Goal: Information Seeking & Learning: Check status

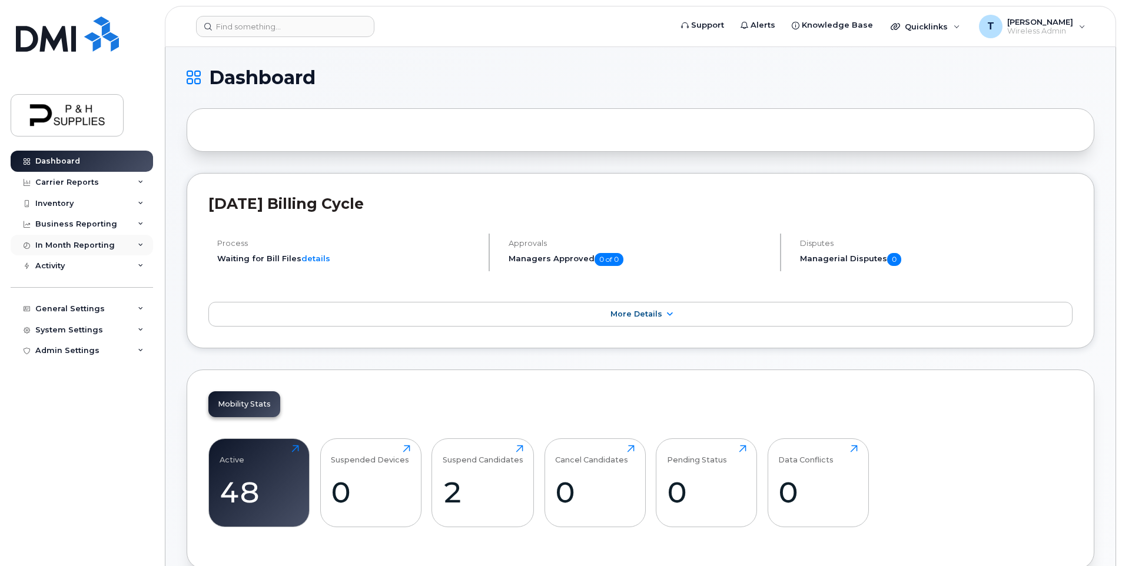
click at [101, 245] on div "In Month Reporting" at bounding box center [74, 245] width 79 height 9
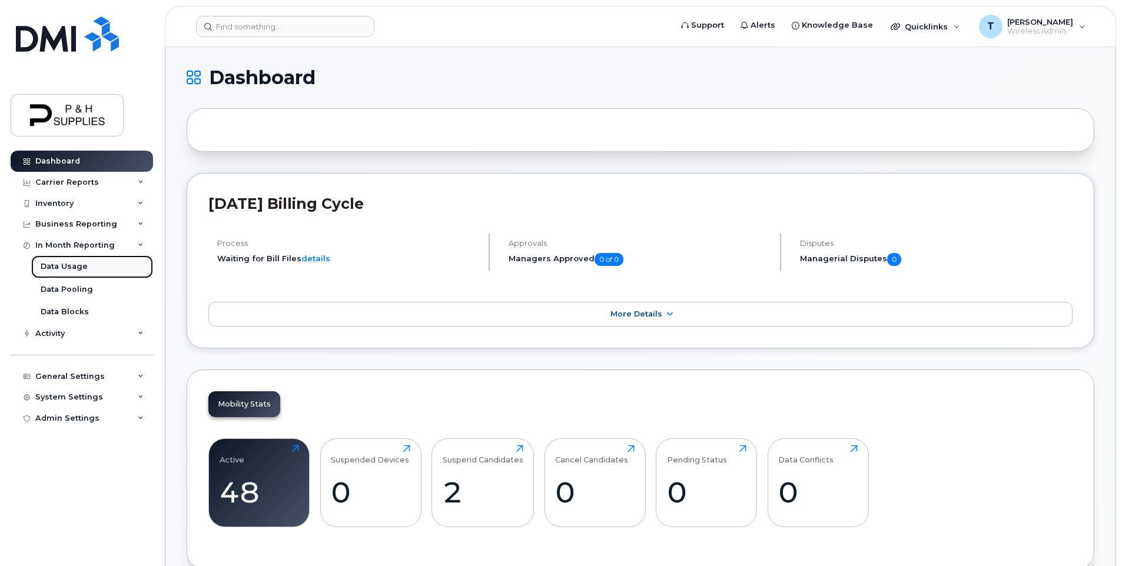
click at [76, 271] on div "Data Usage" at bounding box center [64, 266] width 47 height 11
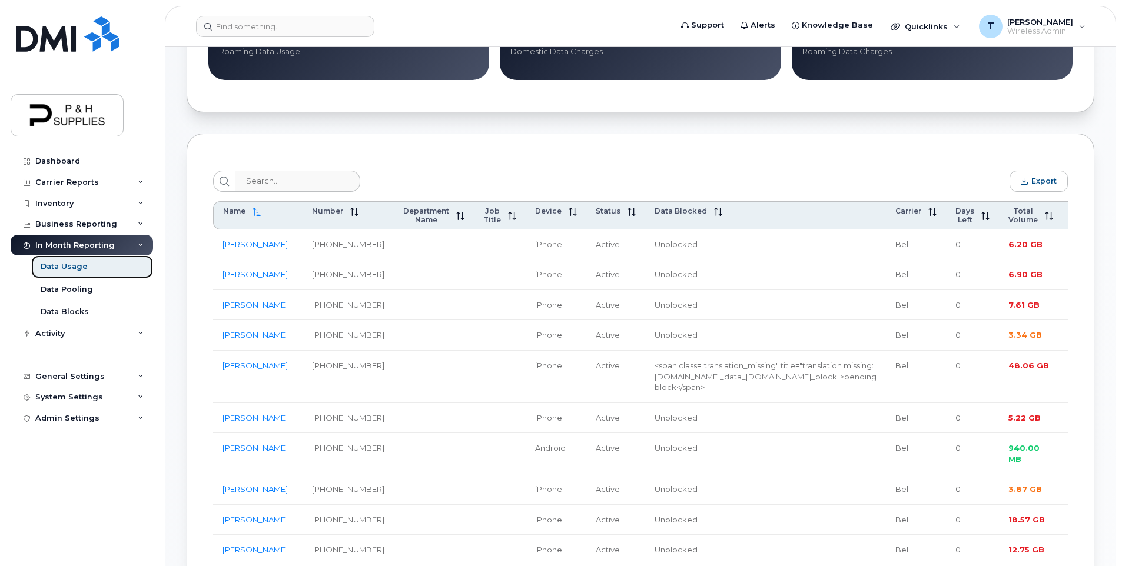
scroll to position [353, 0]
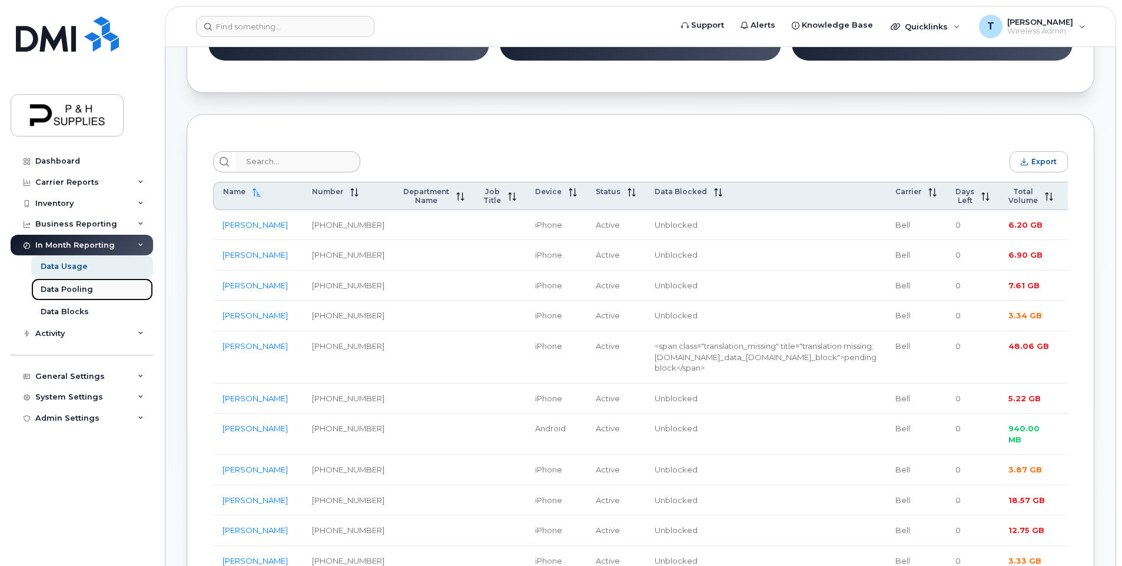
click at [84, 290] on div "Data Pooling" at bounding box center [67, 289] width 52 height 11
click at [66, 294] on div "Data Pooling" at bounding box center [67, 289] width 52 height 11
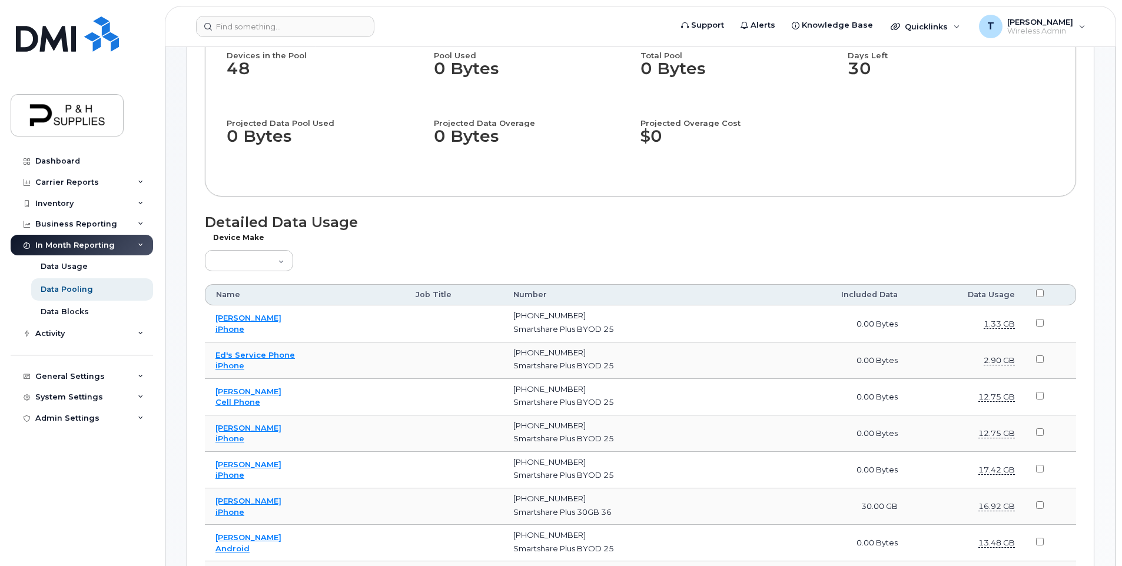
scroll to position [177, 0]
click at [102, 315] on link "Data Blocks" at bounding box center [92, 312] width 122 height 22
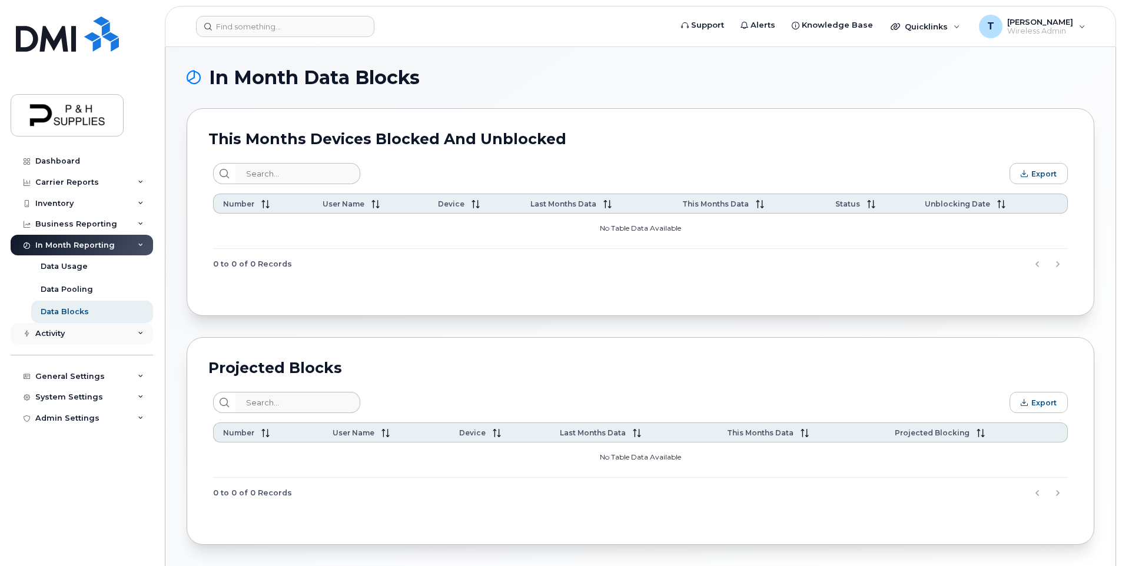
click at [58, 331] on div "Activity" at bounding box center [49, 333] width 29 height 9
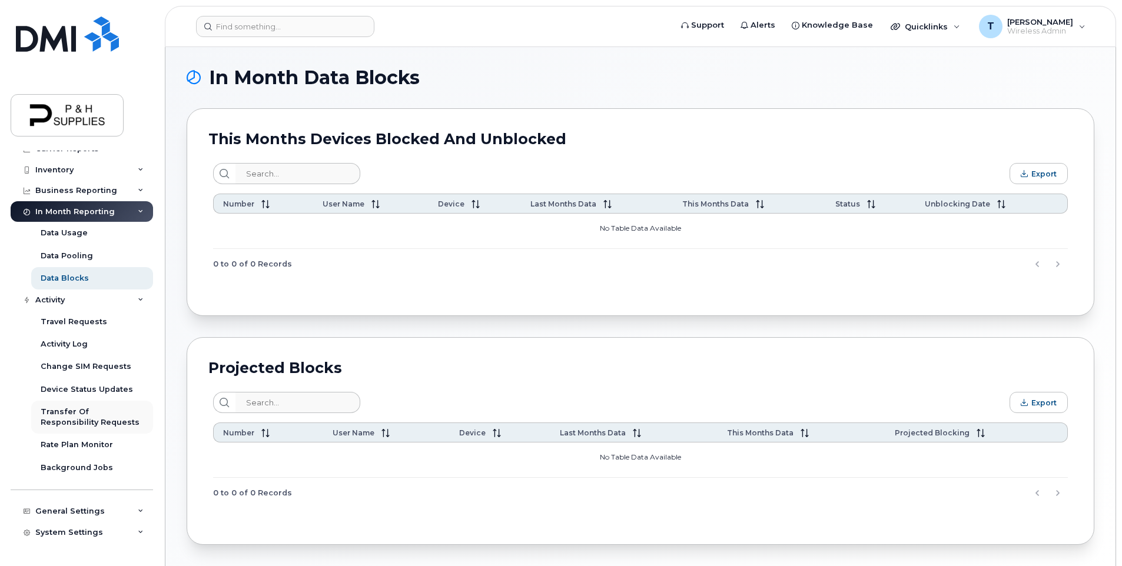
scroll to position [48, 0]
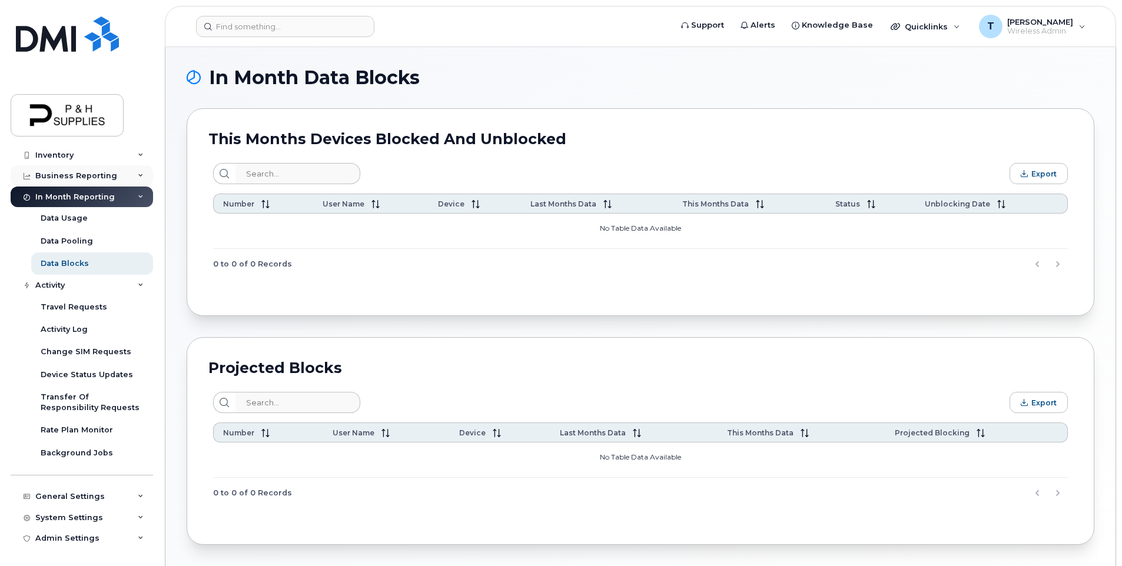
click at [133, 184] on div "Business Reporting" at bounding box center [82, 175] width 142 height 21
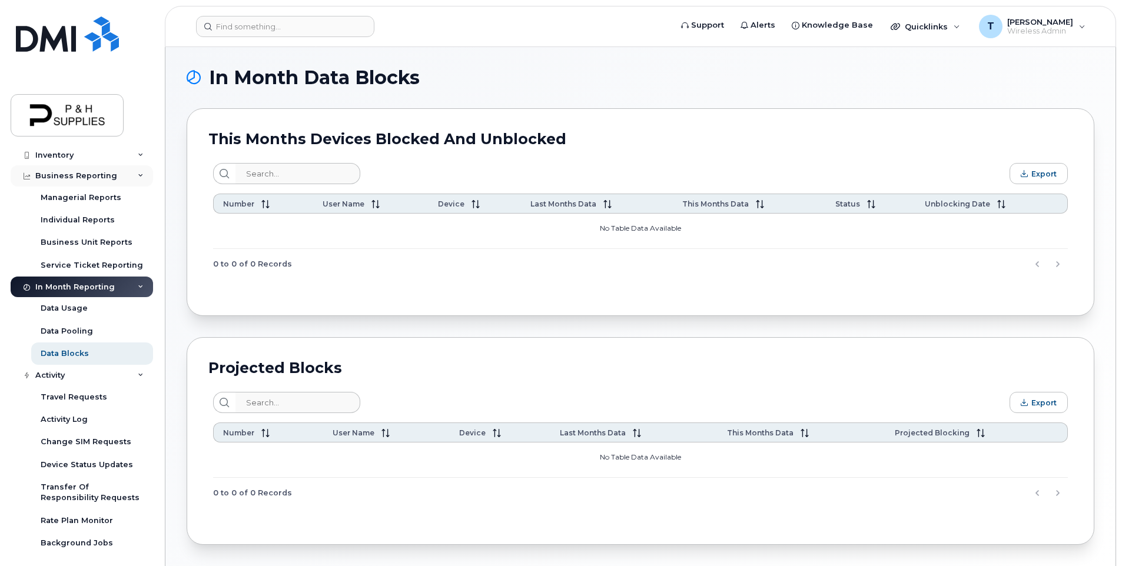
click at [134, 179] on div "Business Reporting" at bounding box center [82, 175] width 142 height 21
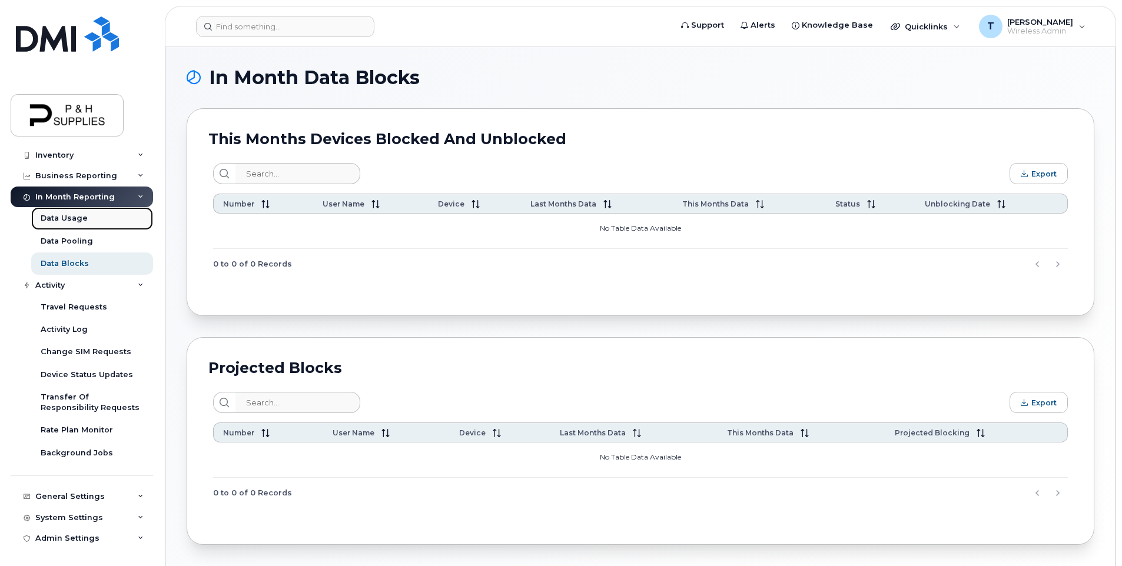
click at [72, 226] on link "Data Usage" at bounding box center [92, 218] width 122 height 22
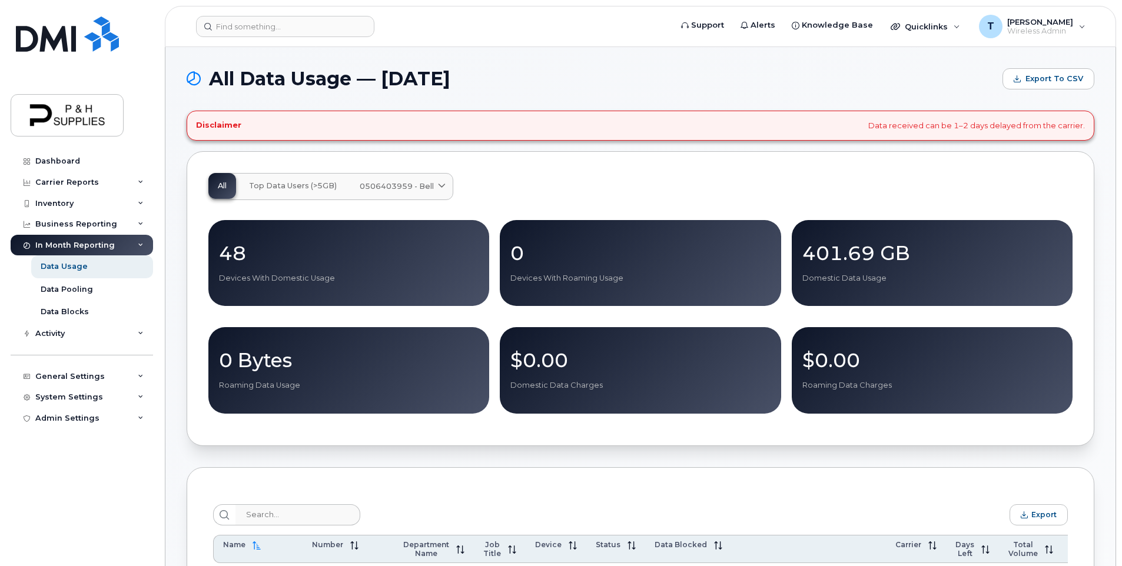
click at [446, 187] on span at bounding box center [441, 186] width 11 height 11
click at [669, 155] on div "All Top Data Users (>5GB) 0506403959 - Bell Medium Business Data Share 48 Devic…" at bounding box center [640, 298] width 907 height 295
click at [955, 28] on div "Quicklinks" at bounding box center [925, 27] width 86 height 24
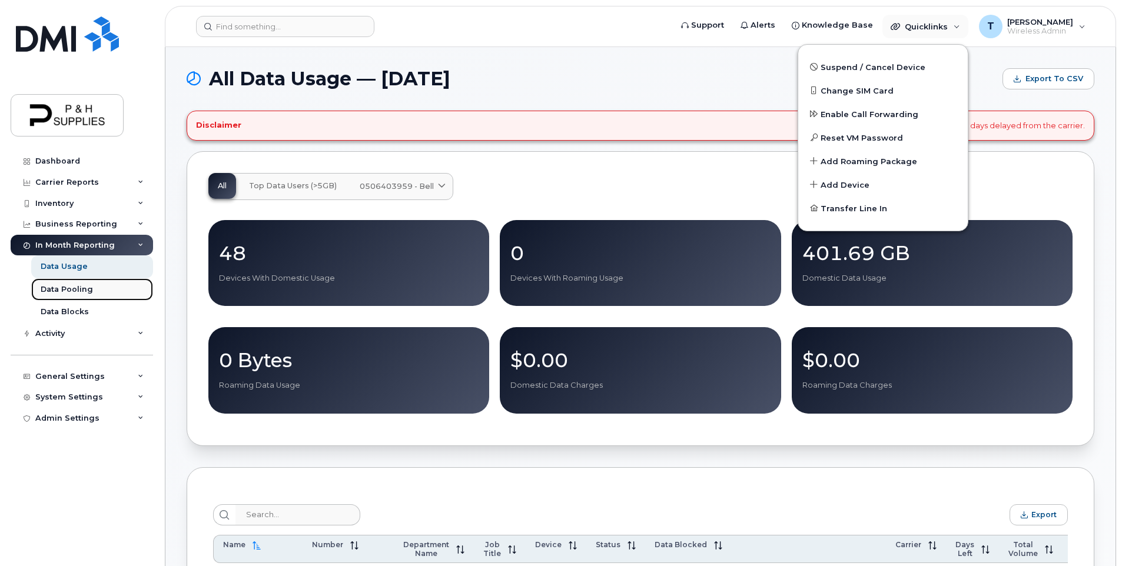
click at [80, 290] on div "Data Pooling" at bounding box center [67, 289] width 52 height 11
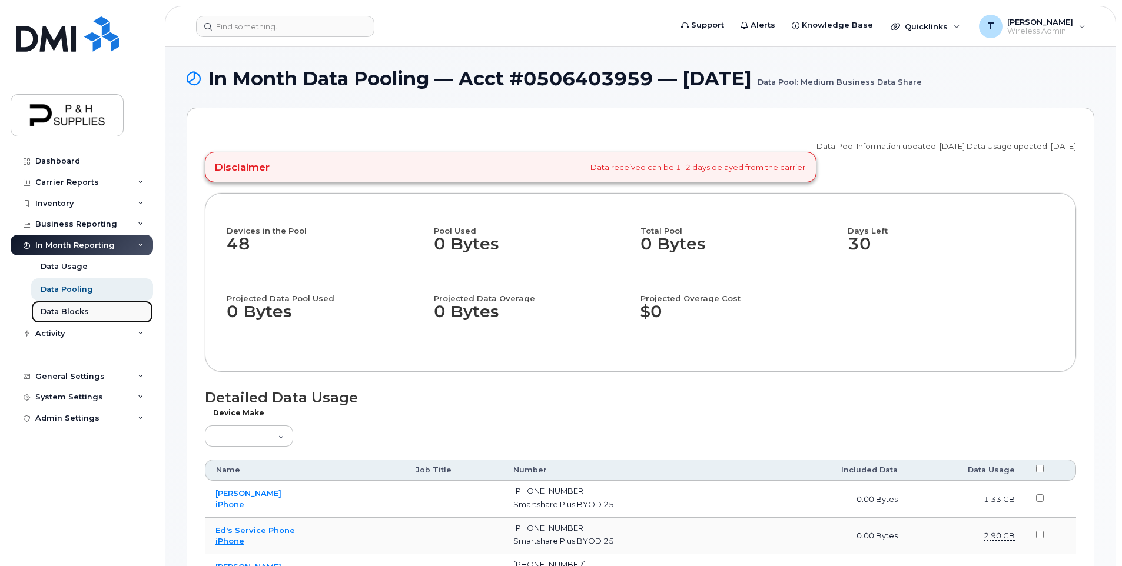
click at [89, 315] on link "Data Blocks" at bounding box center [92, 312] width 122 height 22
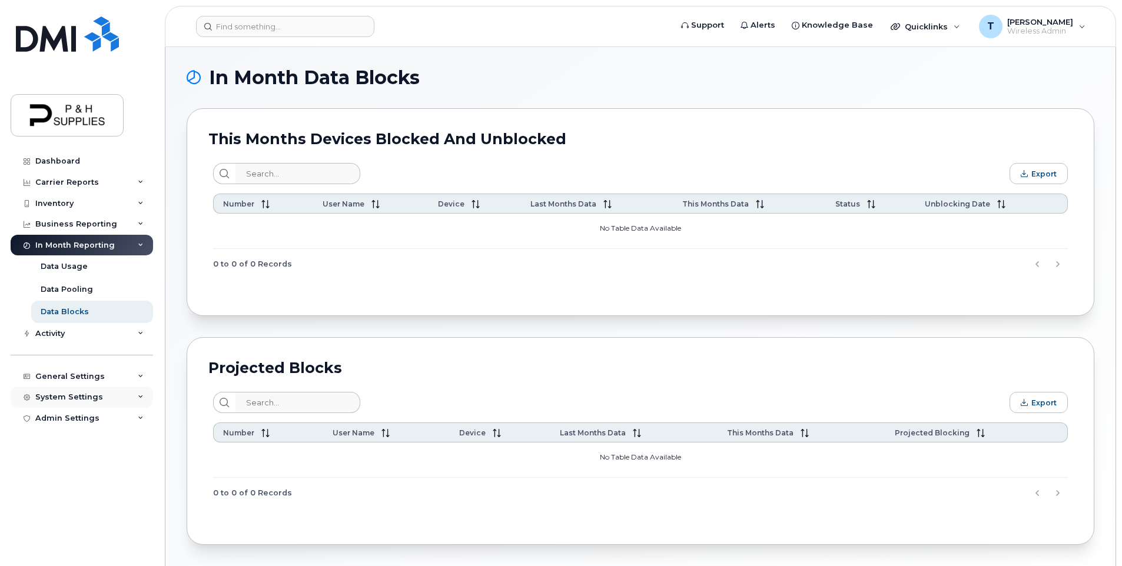
click at [140, 397] on icon at bounding box center [141, 397] width 6 height 6
click at [140, 397] on div "System Settings" at bounding box center [82, 397] width 142 height 21
click at [140, 380] on div "General Settings" at bounding box center [82, 376] width 142 height 21
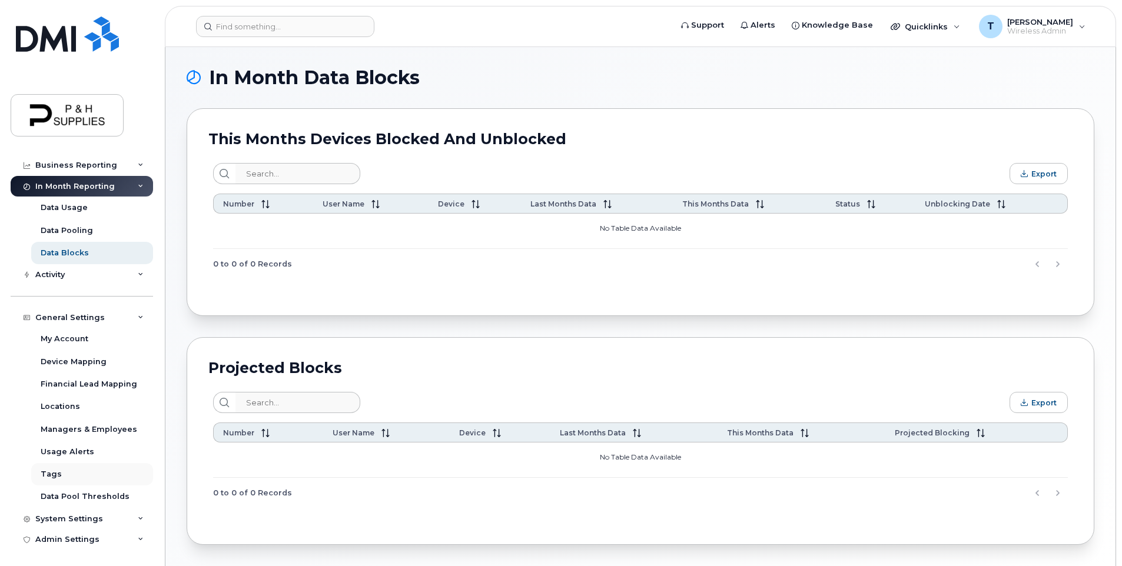
scroll to position [60, 0]
click at [74, 453] on div "Usage Alerts" at bounding box center [68, 450] width 54 height 11
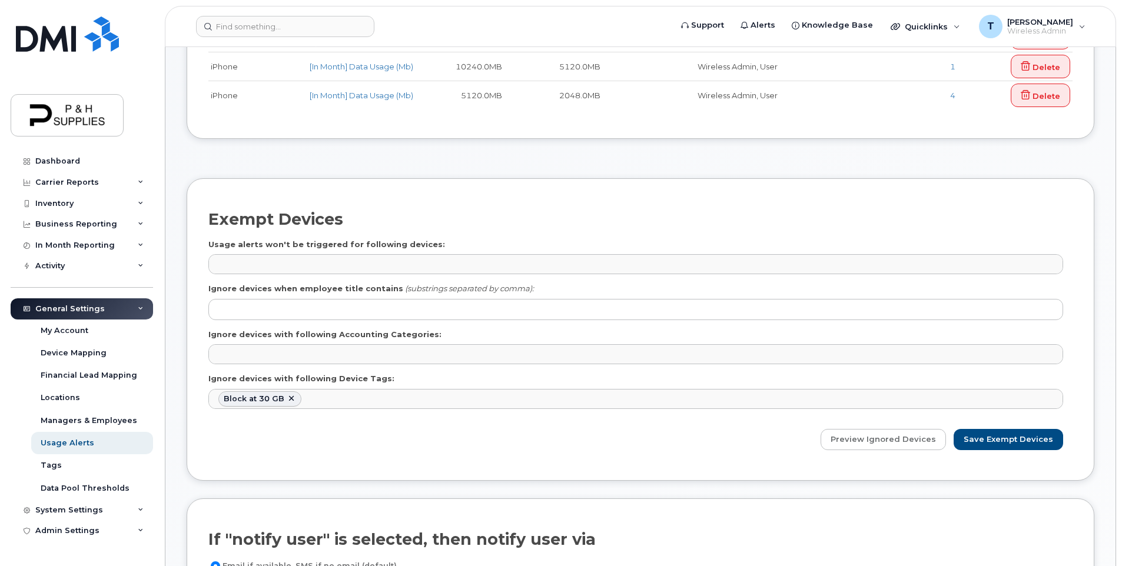
scroll to position [294, 0]
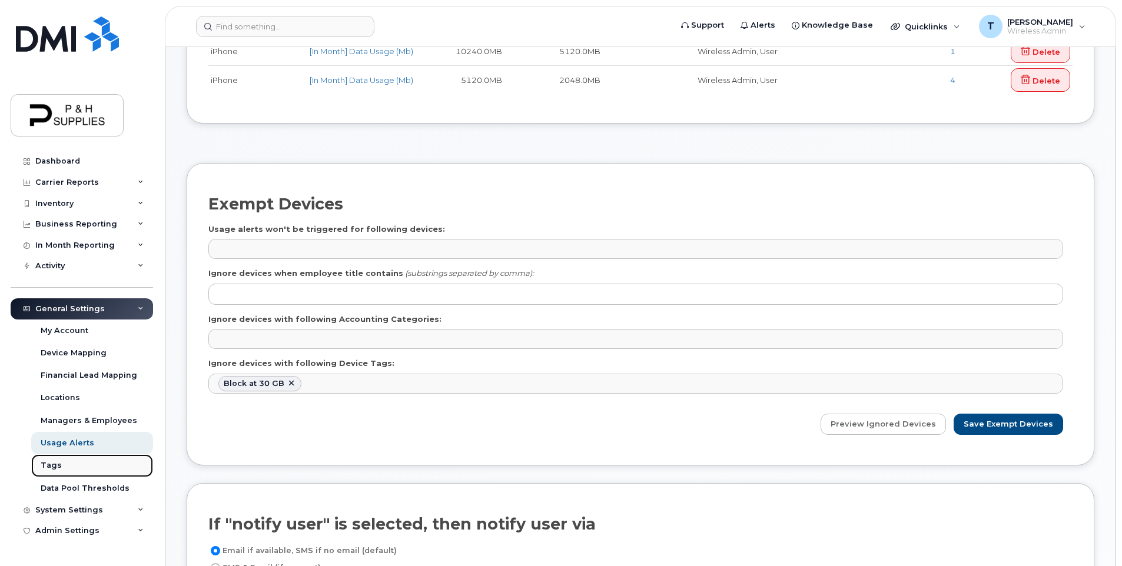
click at [71, 465] on link "Tags" at bounding box center [92, 465] width 122 height 22
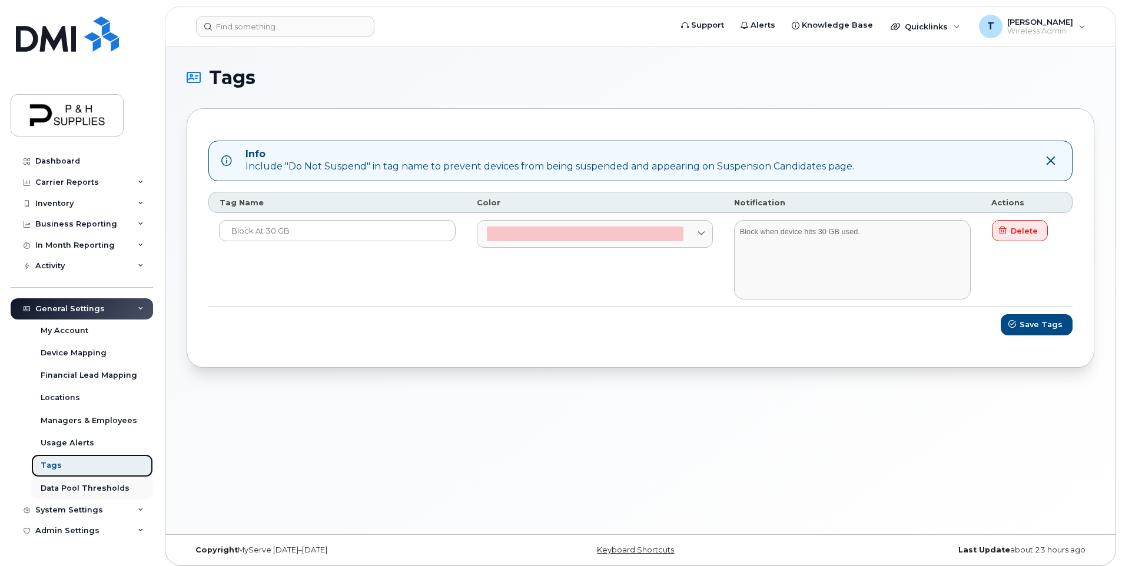
scroll to position [6, 0]
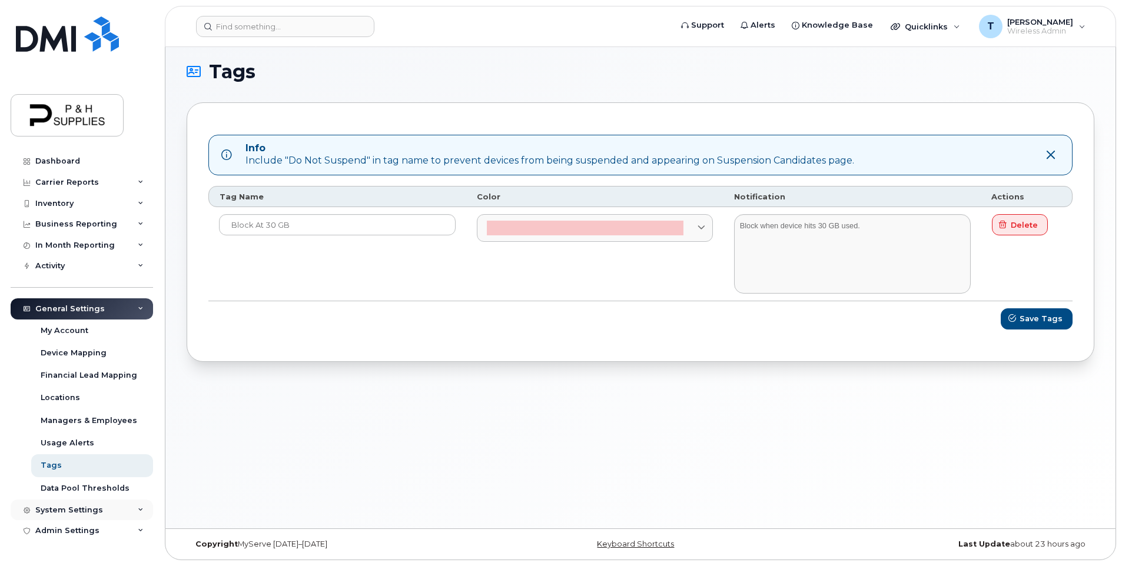
click at [144, 514] on div "System Settings" at bounding box center [82, 510] width 142 height 21
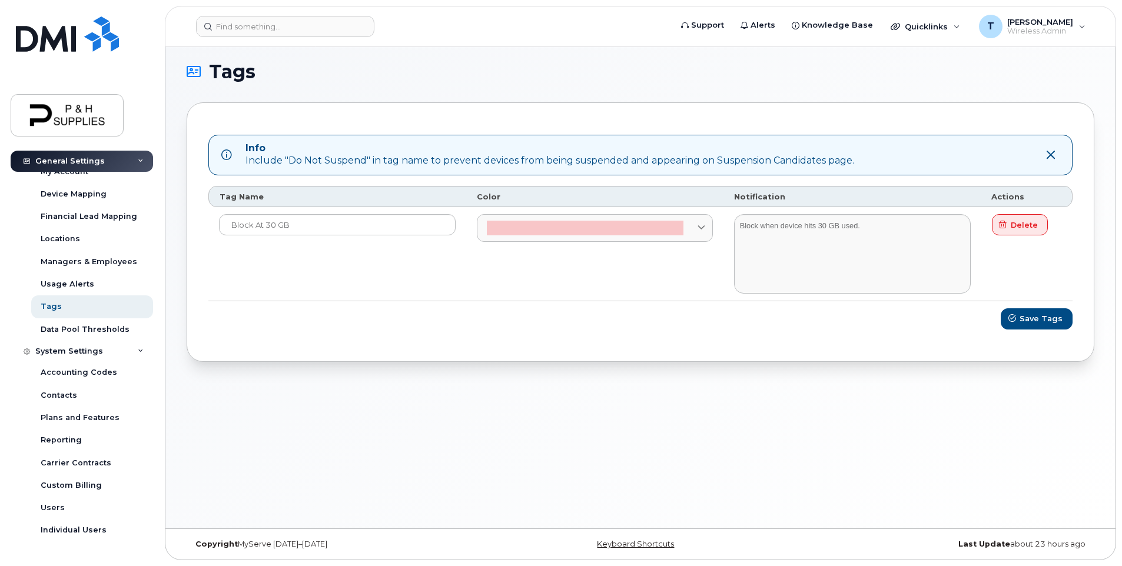
scroll to position [173, 0]
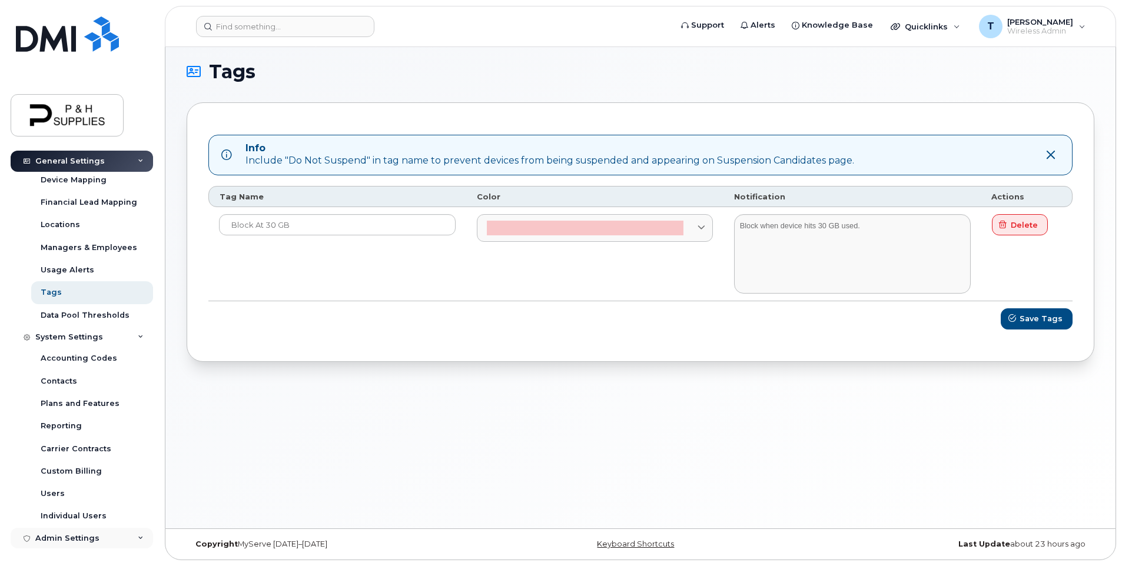
click at [129, 536] on div "Admin Settings" at bounding box center [82, 538] width 142 height 21
click at [138, 538] on icon at bounding box center [141, 539] width 6 height 6
click at [89, 516] on div "Individual Users" at bounding box center [74, 516] width 66 height 11
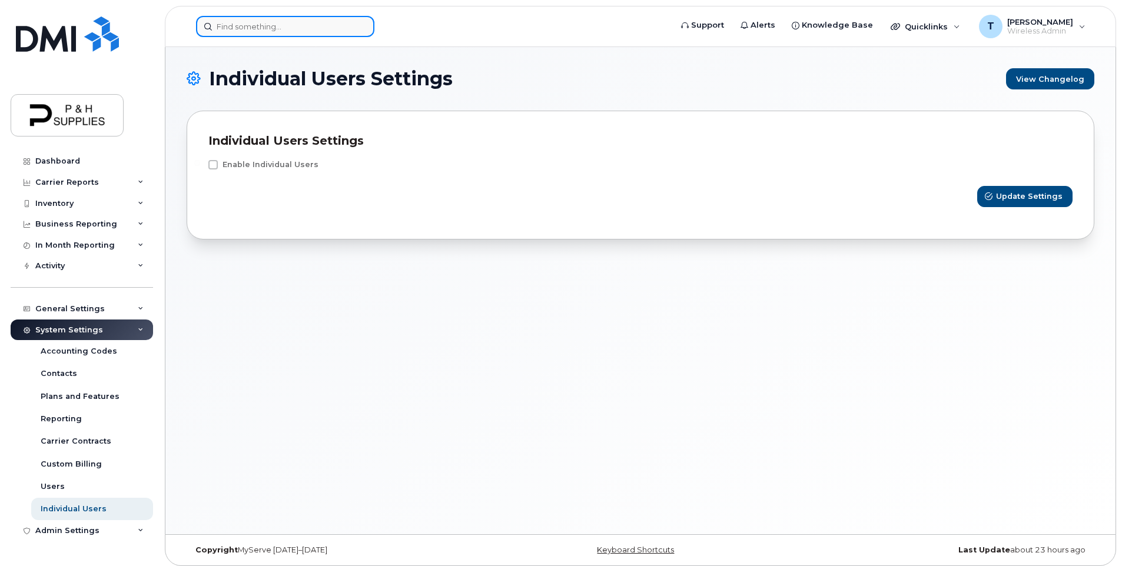
click at [287, 30] on input at bounding box center [285, 26] width 178 height 21
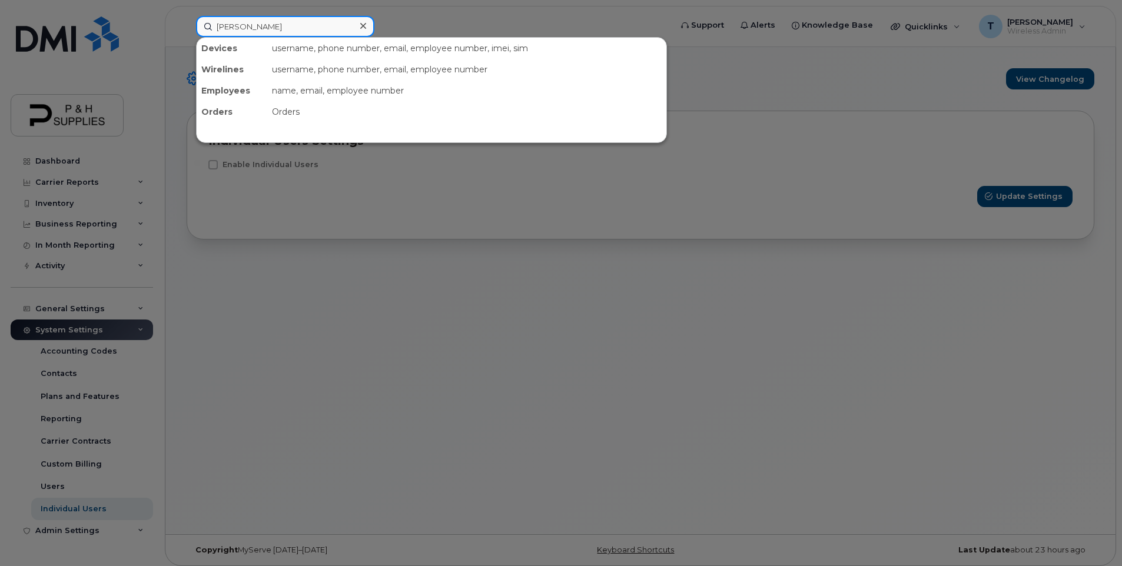
type input "brice"
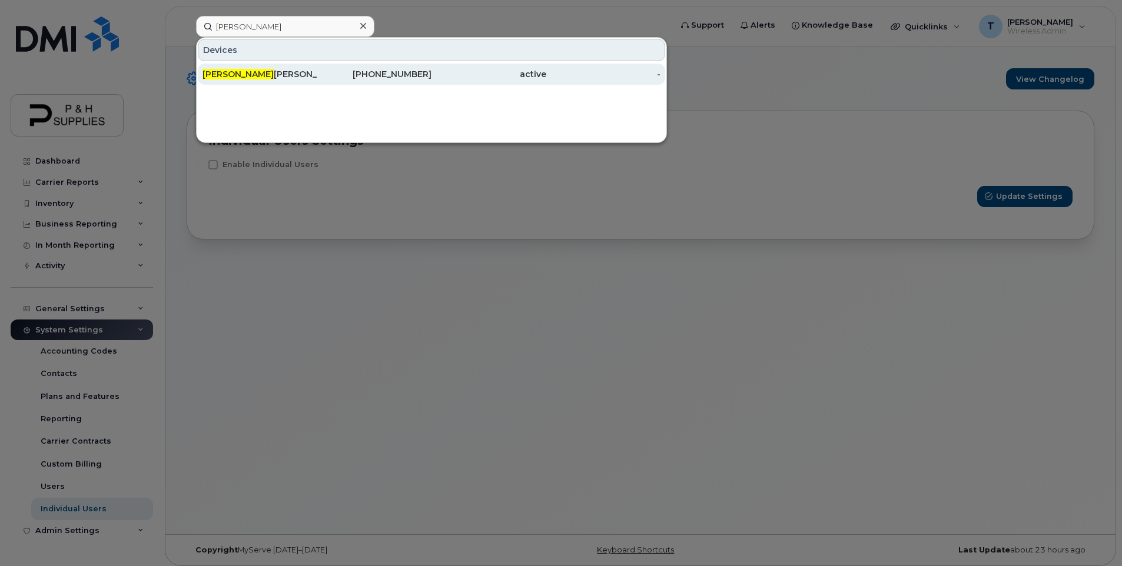
click at [265, 65] on div "Brice Friesen" at bounding box center [259, 74] width 115 height 21
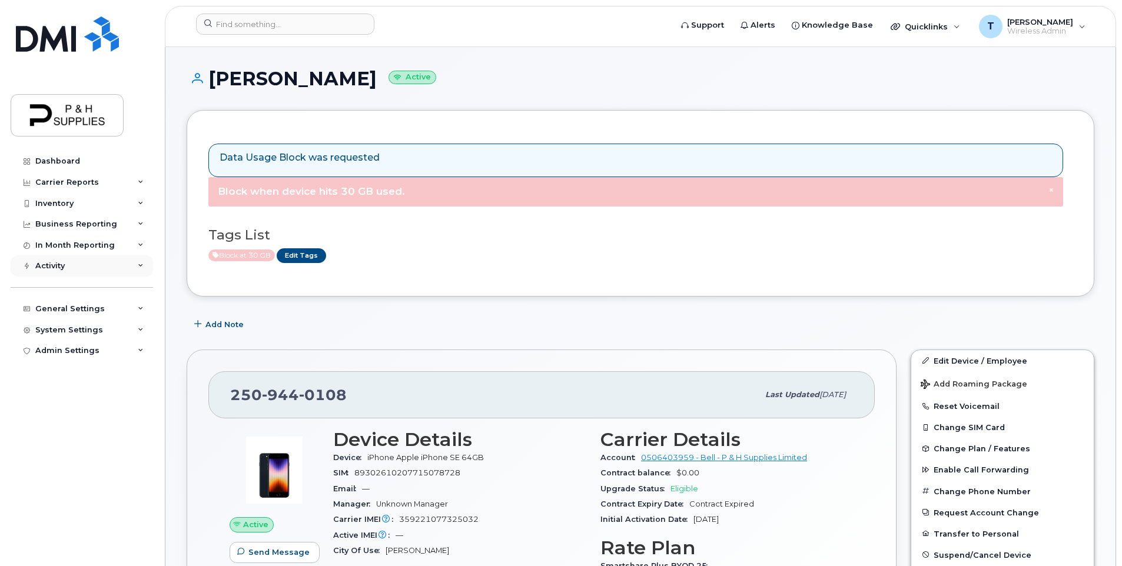
click at [135, 263] on div "Activity" at bounding box center [82, 265] width 142 height 21
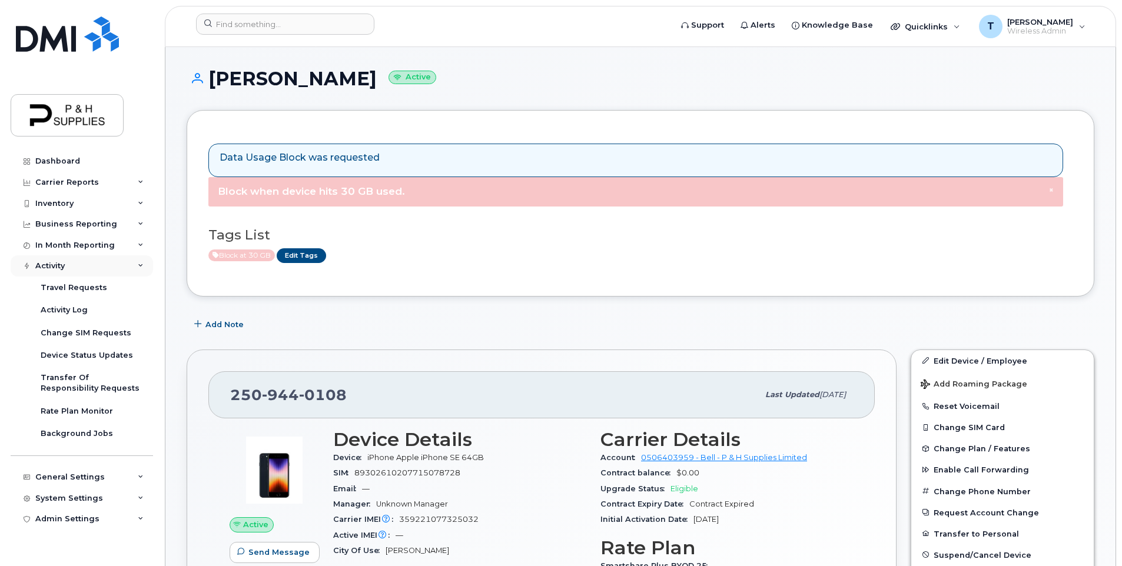
click at [135, 263] on div "Activity" at bounding box center [82, 265] width 142 height 21
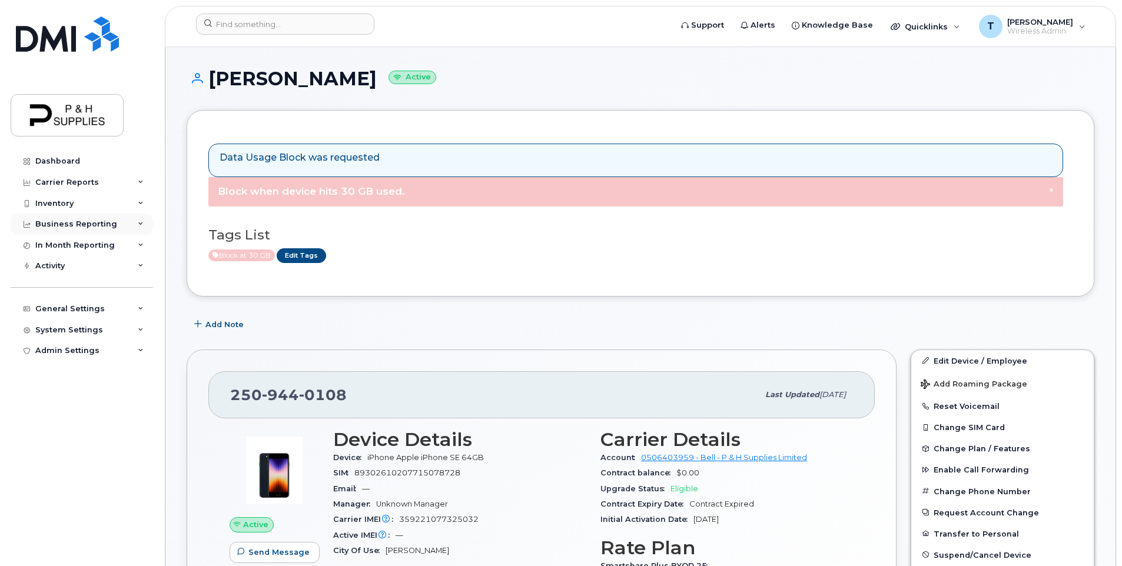
click at [137, 228] on div "Business Reporting" at bounding box center [82, 224] width 142 height 21
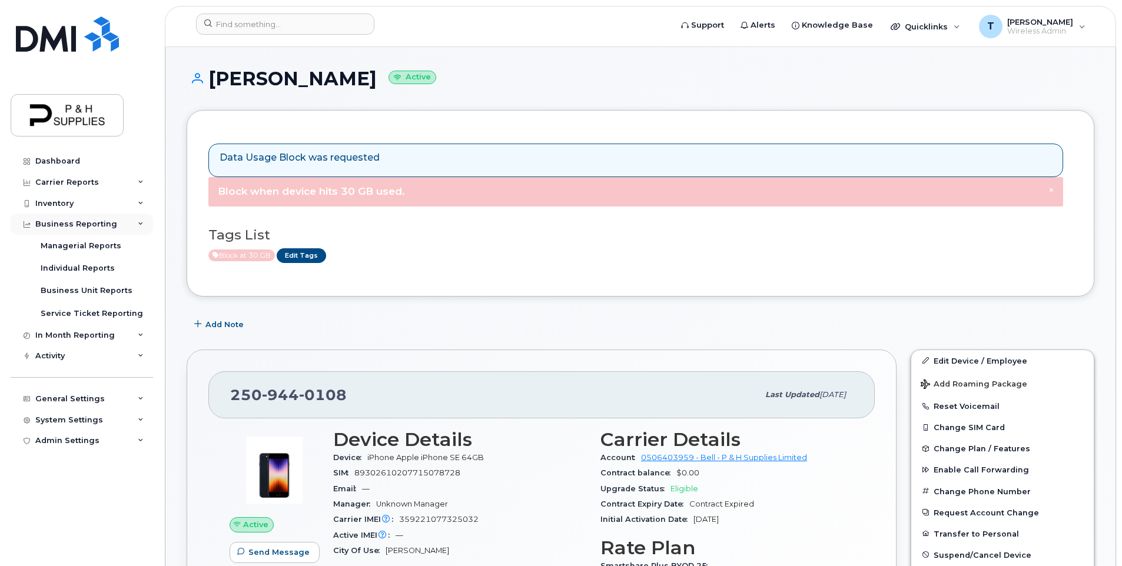
click at [137, 228] on div "Business Reporting" at bounding box center [82, 224] width 142 height 21
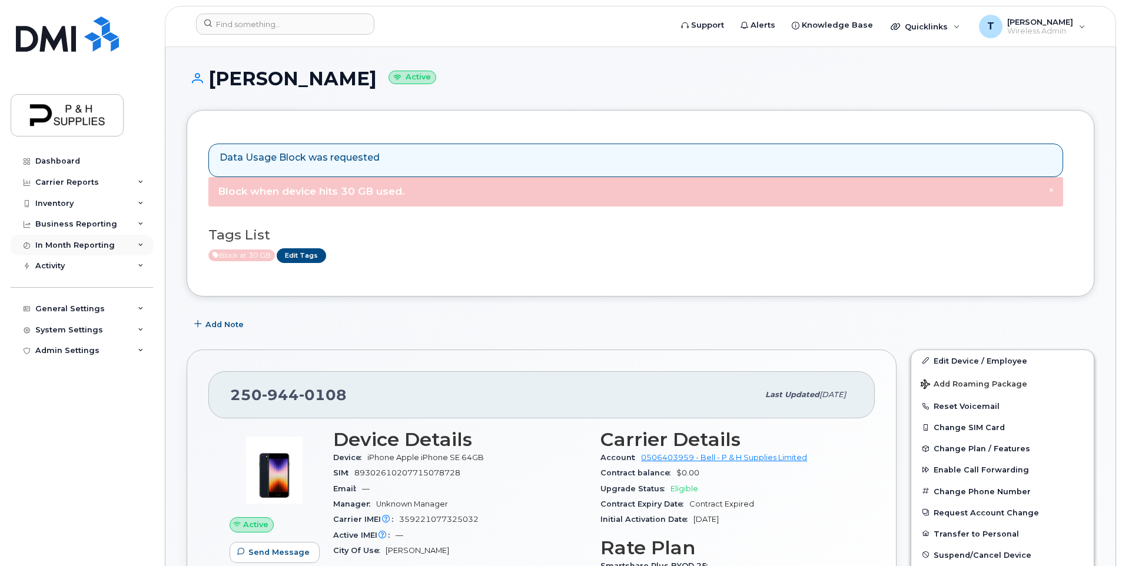
click at [138, 250] on div "In Month Reporting" at bounding box center [82, 245] width 142 height 21
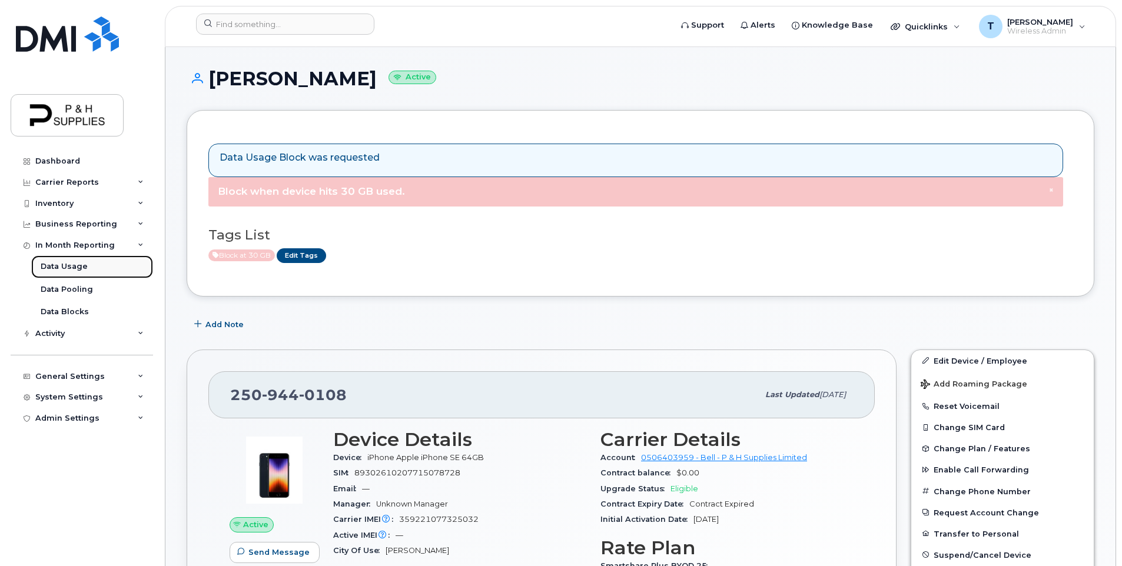
click at [82, 267] on div "Data Usage" at bounding box center [64, 266] width 47 height 11
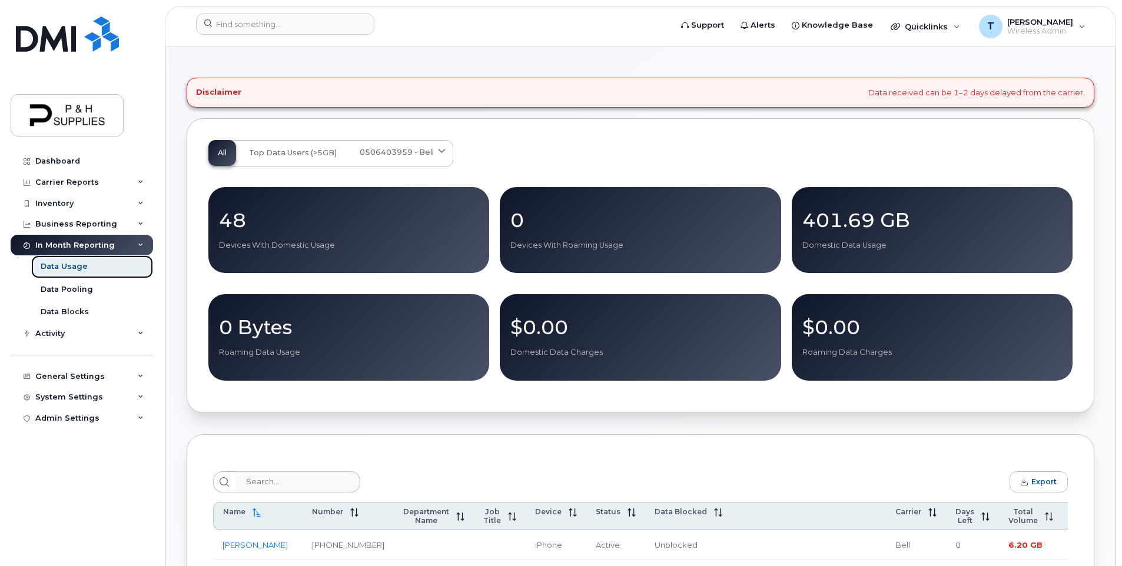
scroll to position [118, 0]
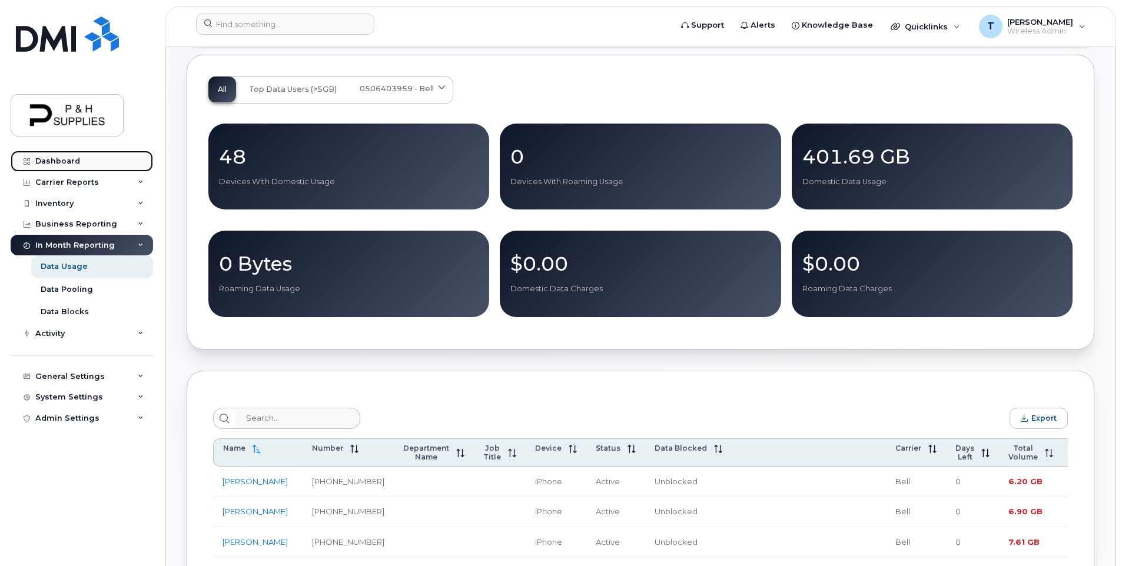
click at [72, 157] on div "Dashboard" at bounding box center [57, 161] width 45 height 9
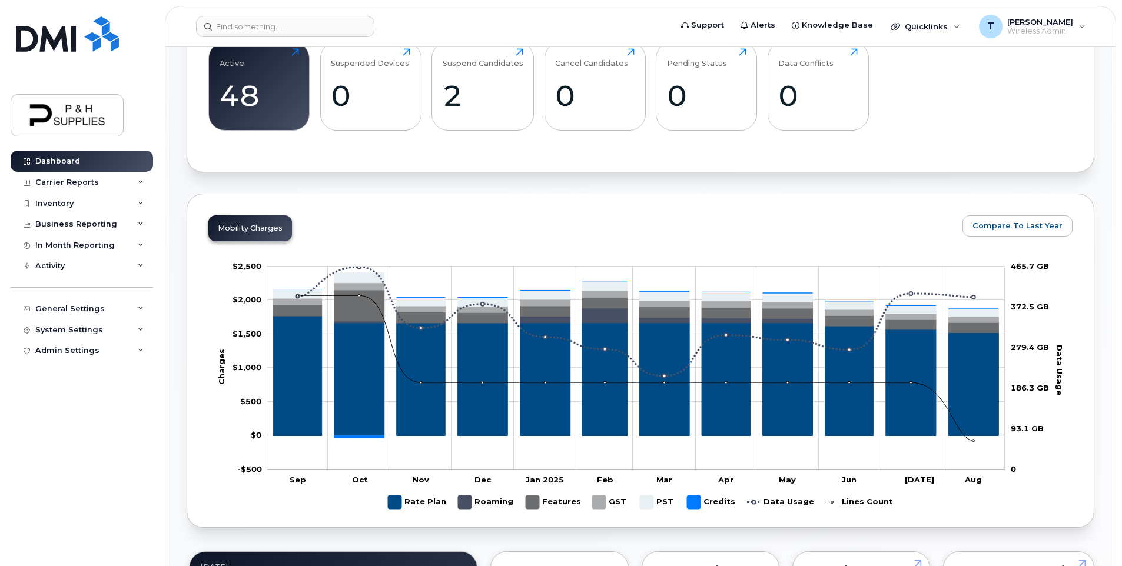
scroll to position [386, 0]
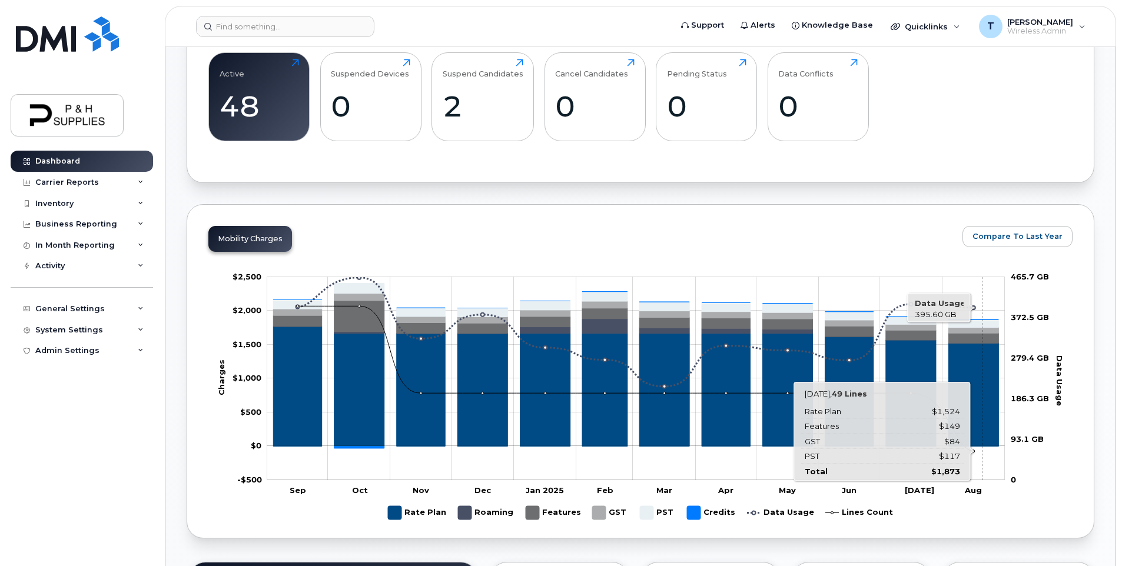
click at [982, 387] on icon "Rate Plan" at bounding box center [973, 394] width 50 height 103
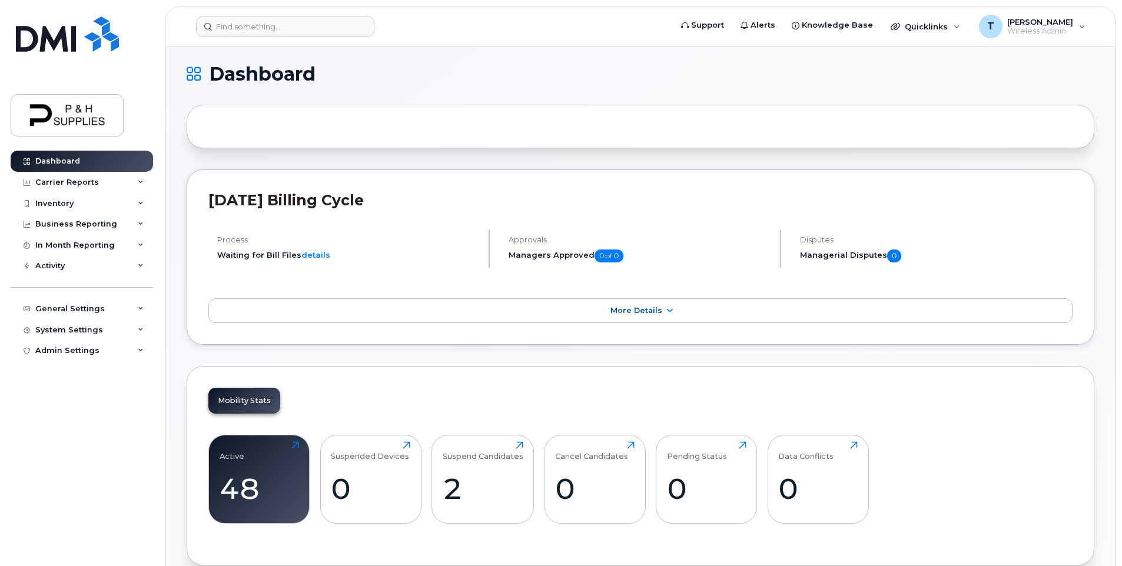
scroll to position [0, 0]
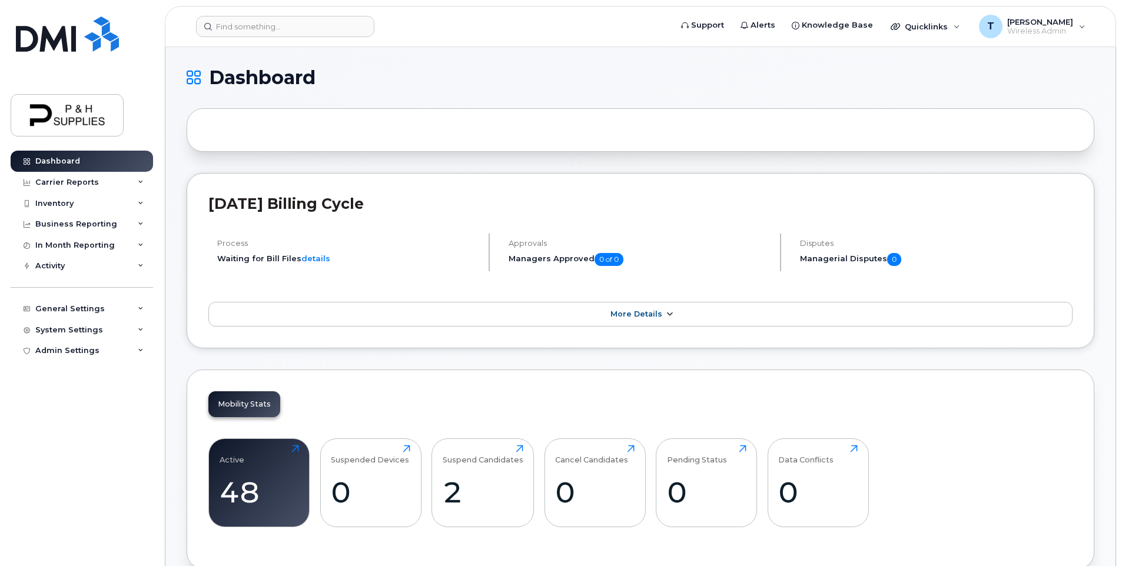
click at [633, 307] on link "More Details" at bounding box center [640, 314] width 864 height 25
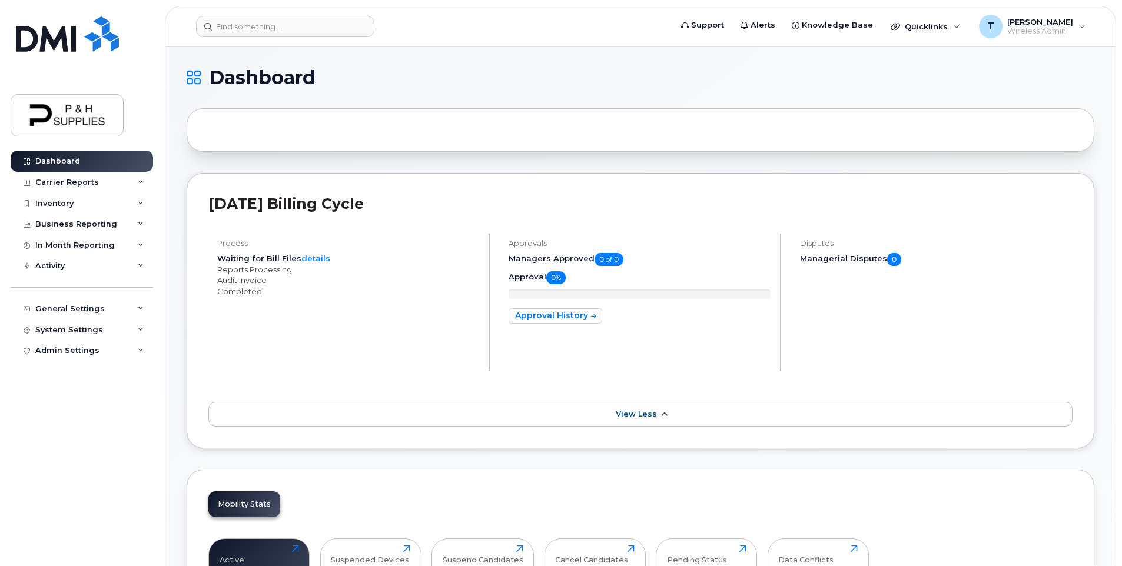
click at [654, 417] on span "View Less" at bounding box center [636, 414] width 41 height 9
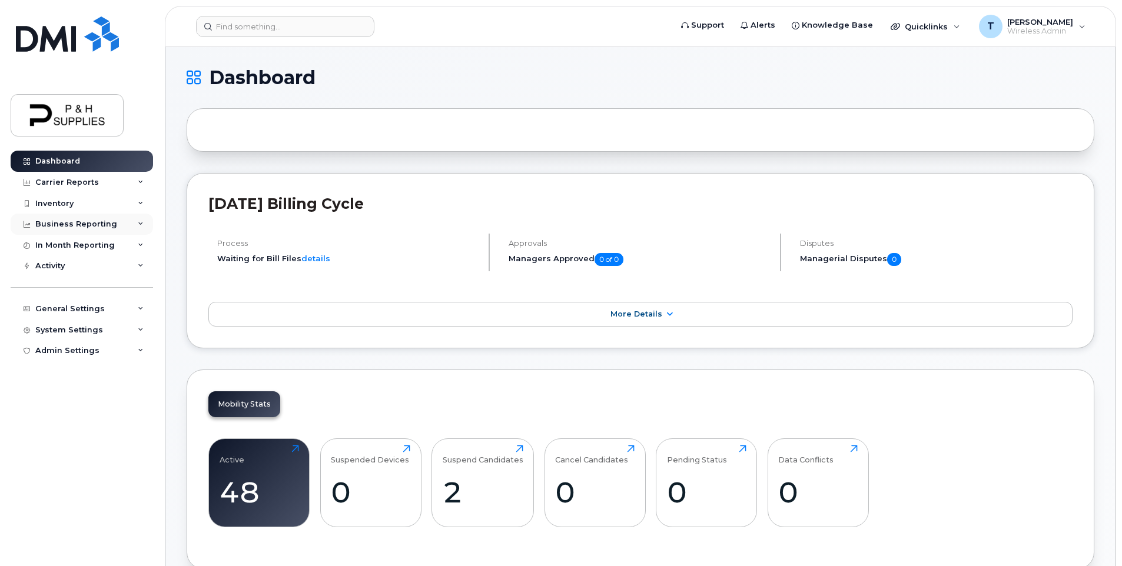
click at [138, 230] on div "Business Reporting" at bounding box center [82, 224] width 142 height 21
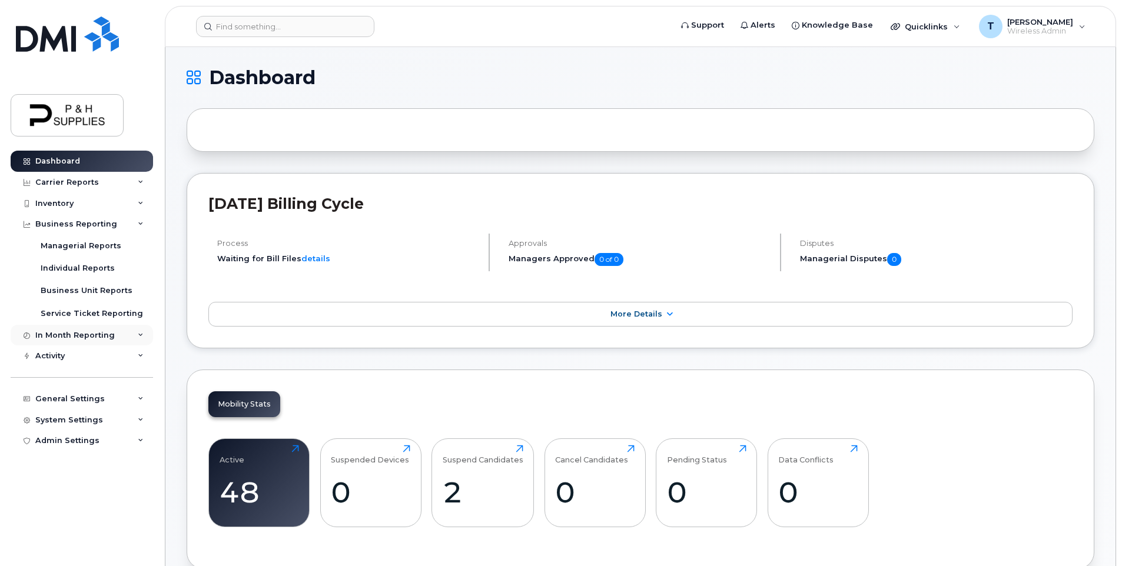
click at [113, 338] on div "In Month Reporting" at bounding box center [82, 335] width 142 height 21
click at [144, 423] on div "Activity" at bounding box center [82, 423] width 142 height 21
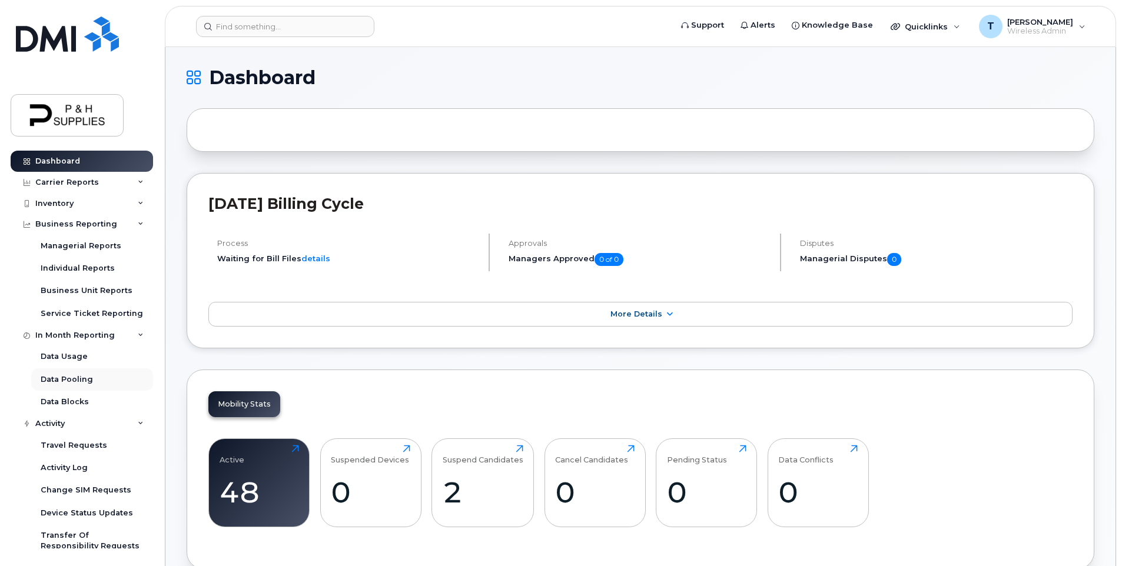
scroll to position [139, 0]
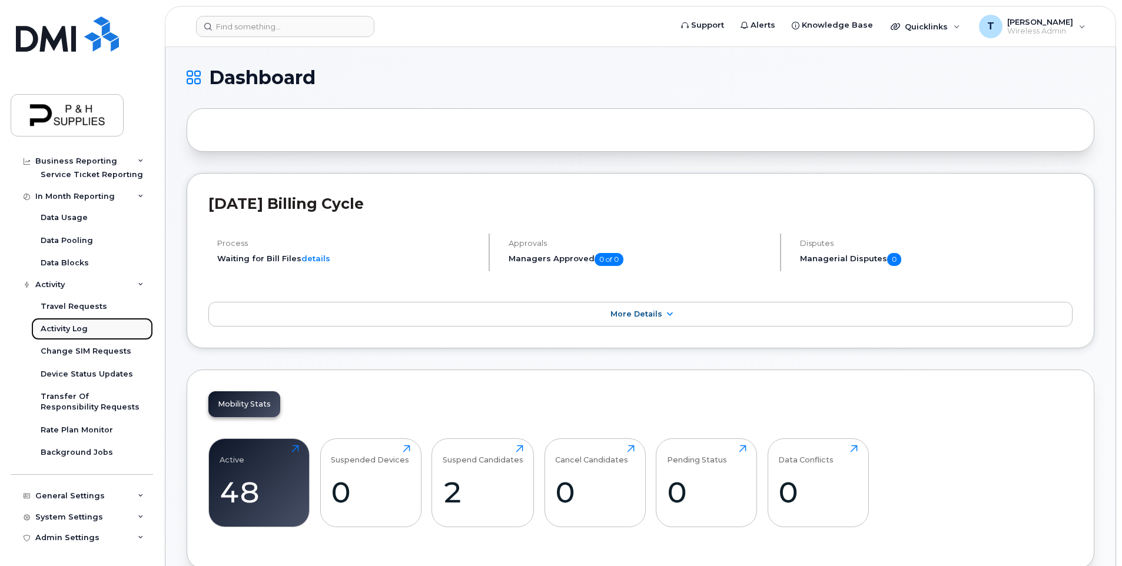
click at [84, 330] on div "Activity Log" at bounding box center [64, 329] width 47 height 11
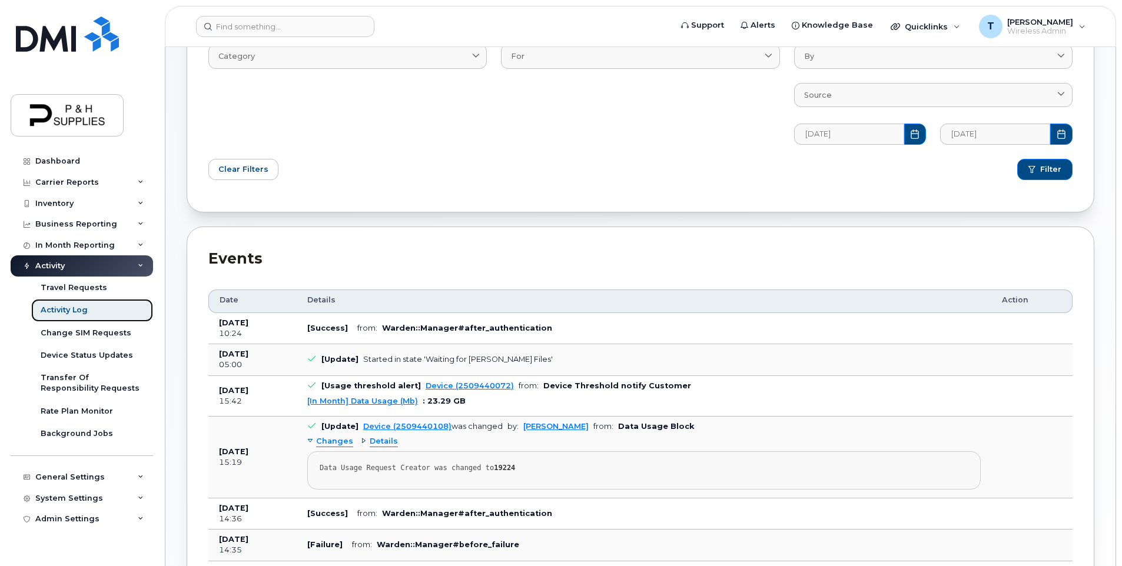
scroll to position [177, 0]
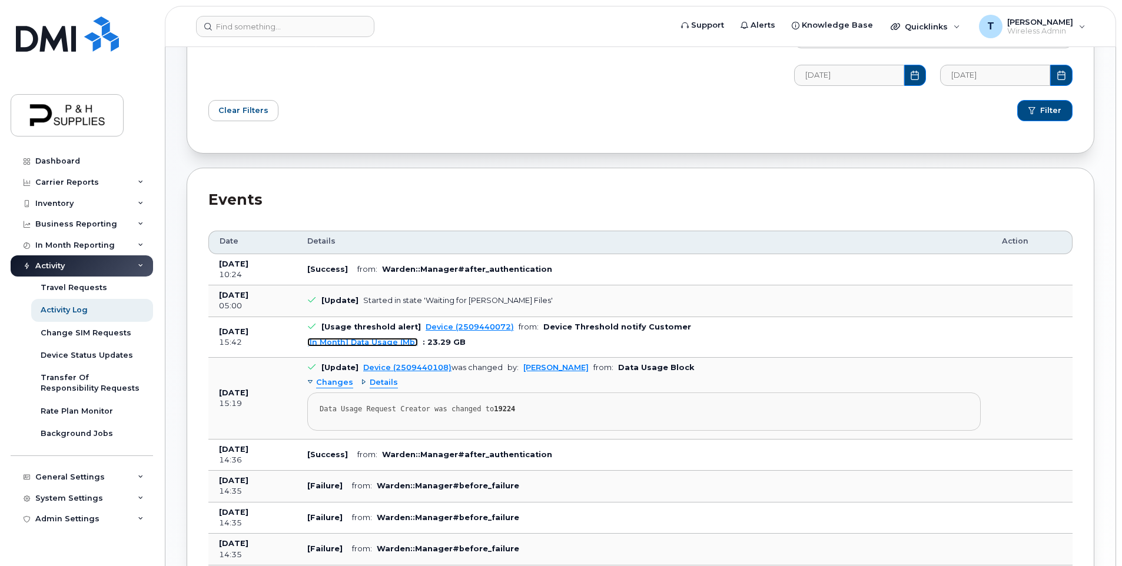
click at [355, 344] on link "[In Month] Data Usage (Mb)" at bounding box center [362, 342] width 111 height 9
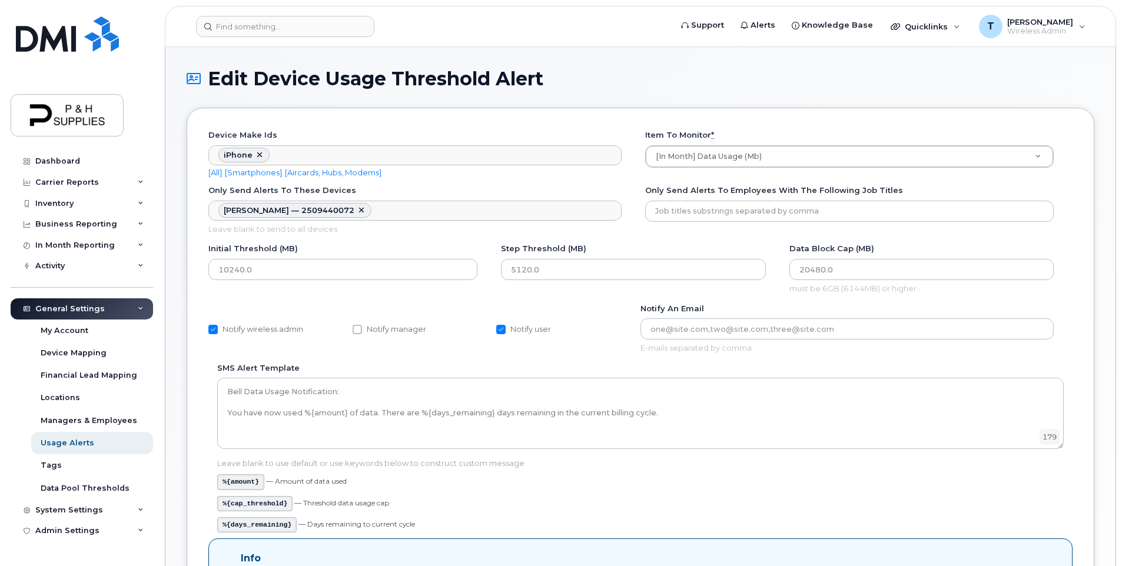
scroll to position [35, 0]
click at [69, 319] on div "General Settings" at bounding box center [82, 308] width 142 height 21
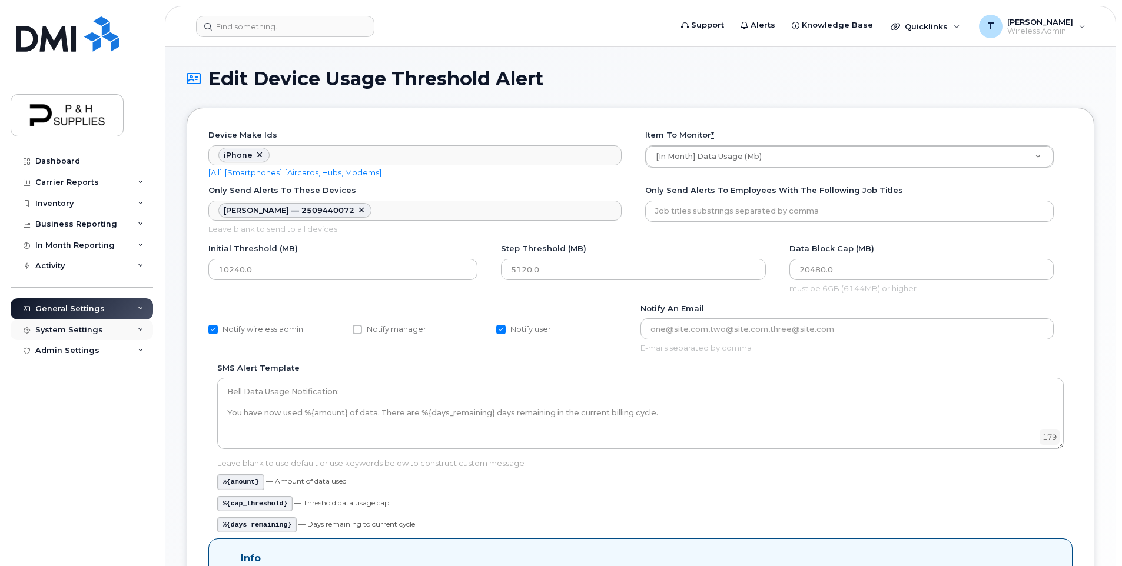
click at [74, 331] on div "System Settings" at bounding box center [69, 329] width 68 height 9
click at [88, 322] on div "System Settings" at bounding box center [82, 330] width 142 height 21
click at [88, 312] on div "General Settings" at bounding box center [69, 308] width 69 height 9
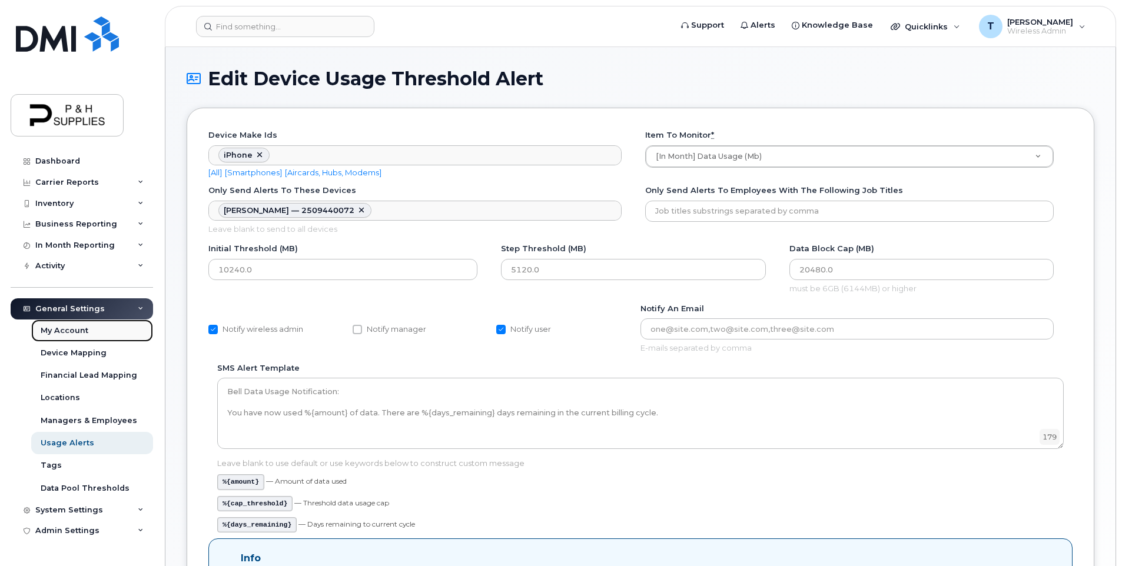
click at [72, 338] on link "My Account" at bounding box center [92, 331] width 122 height 22
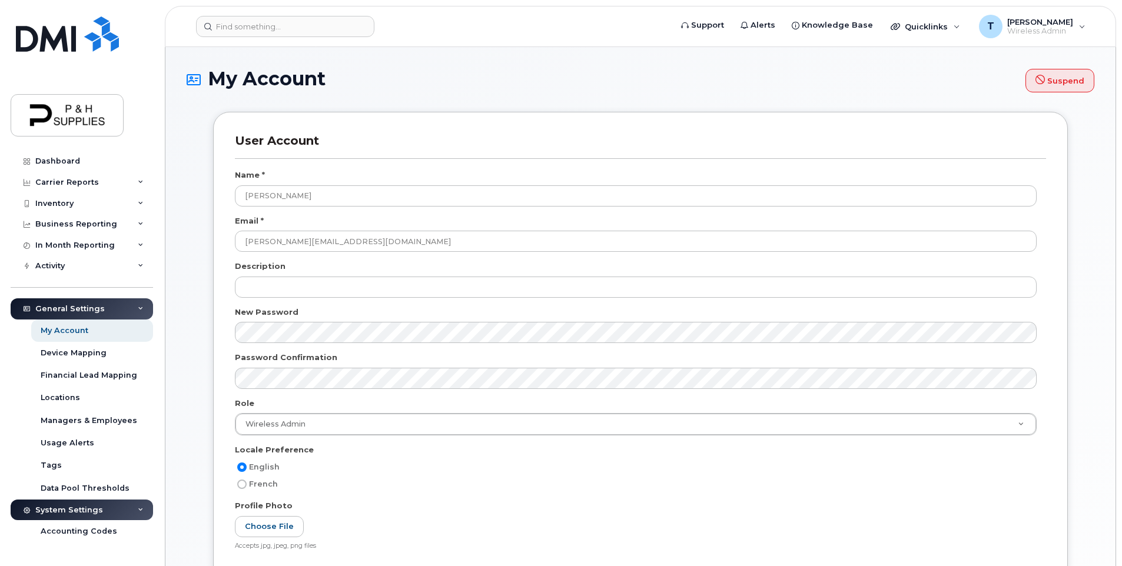
click at [127, 311] on div "General Settings" at bounding box center [82, 308] width 142 height 21
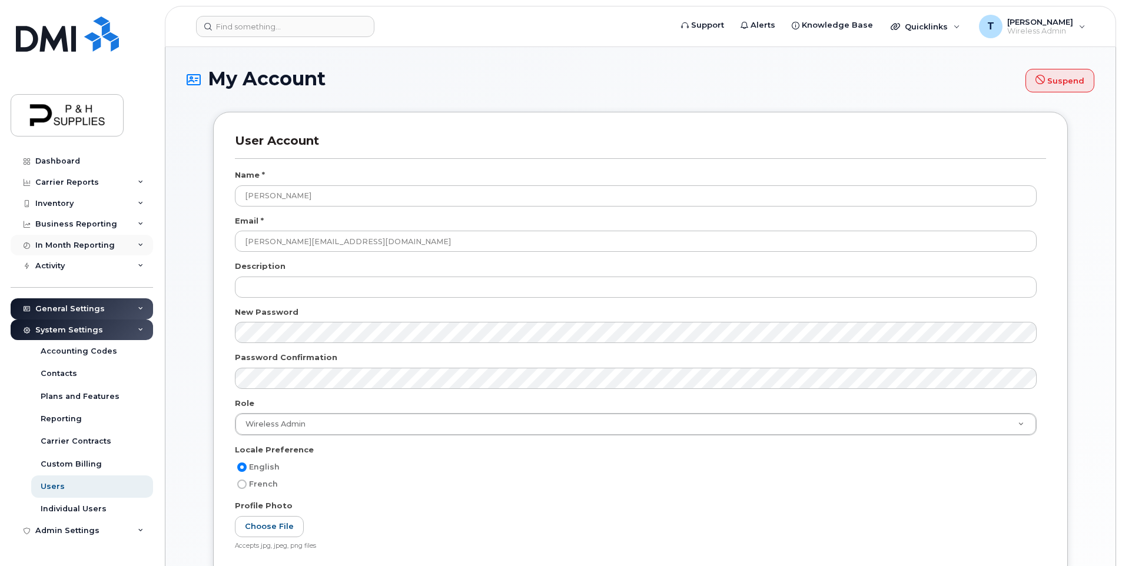
click at [91, 242] on div "In Month Reporting" at bounding box center [74, 245] width 79 height 9
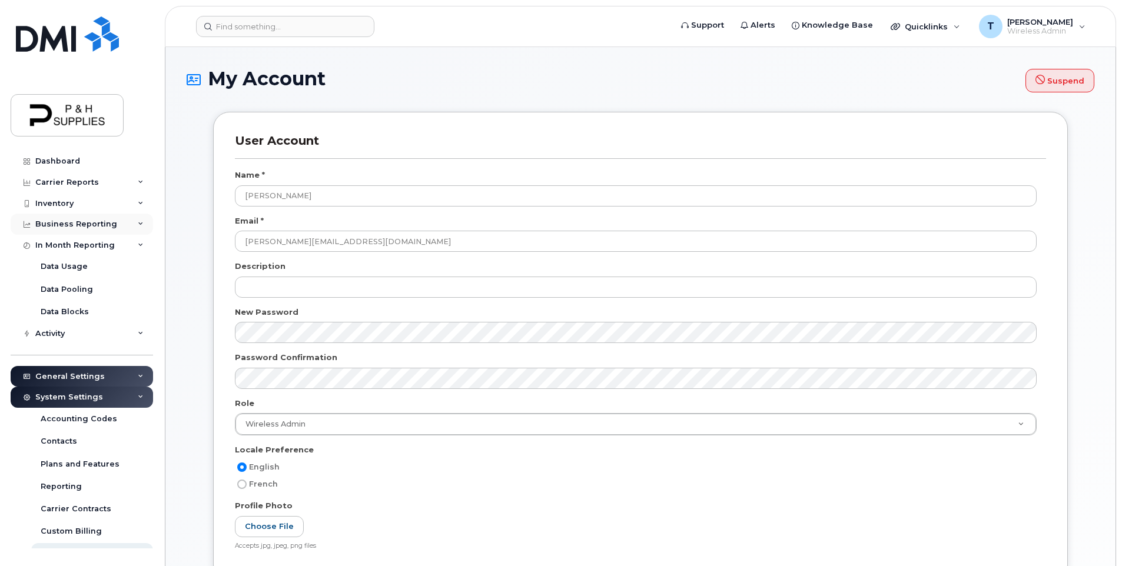
click at [85, 228] on div "Business Reporting" at bounding box center [76, 224] width 82 height 9
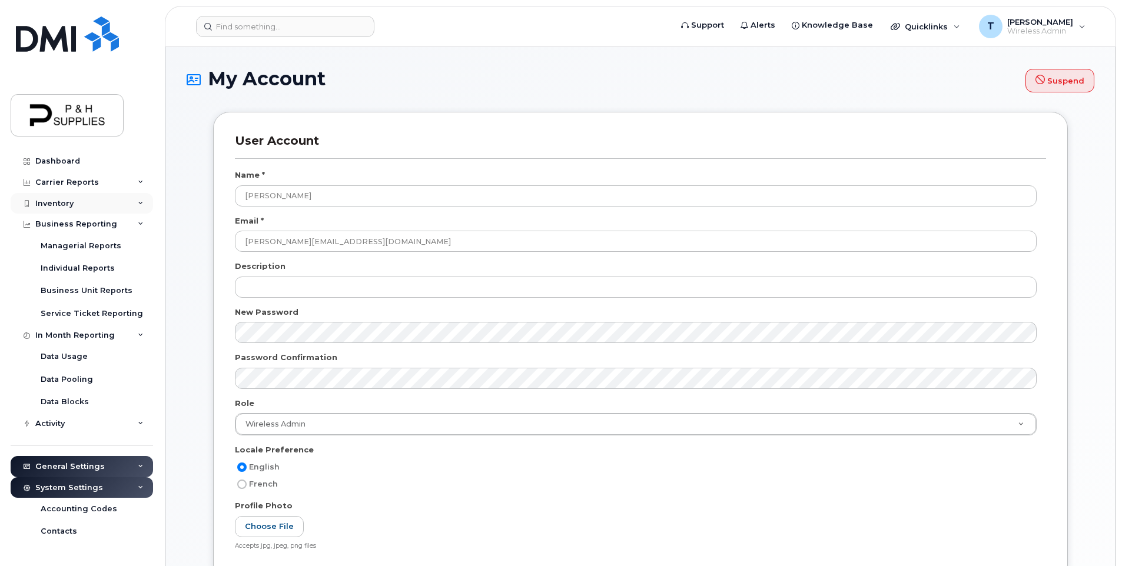
click at [71, 207] on div "Inventory" at bounding box center [54, 203] width 38 height 9
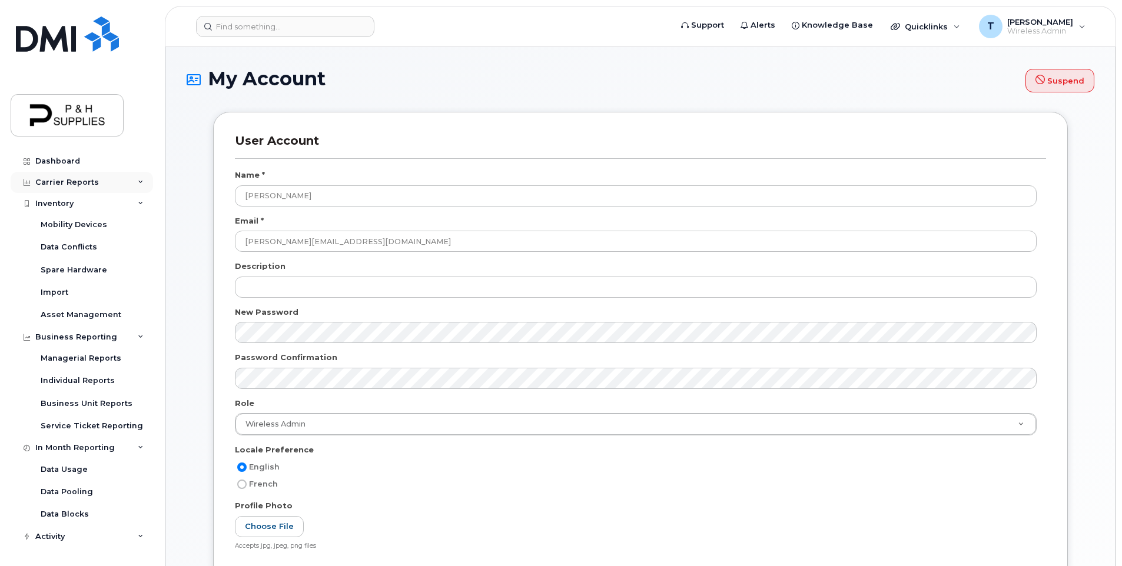
click at [72, 183] on div "Carrier Reports" at bounding box center [67, 182] width 64 height 9
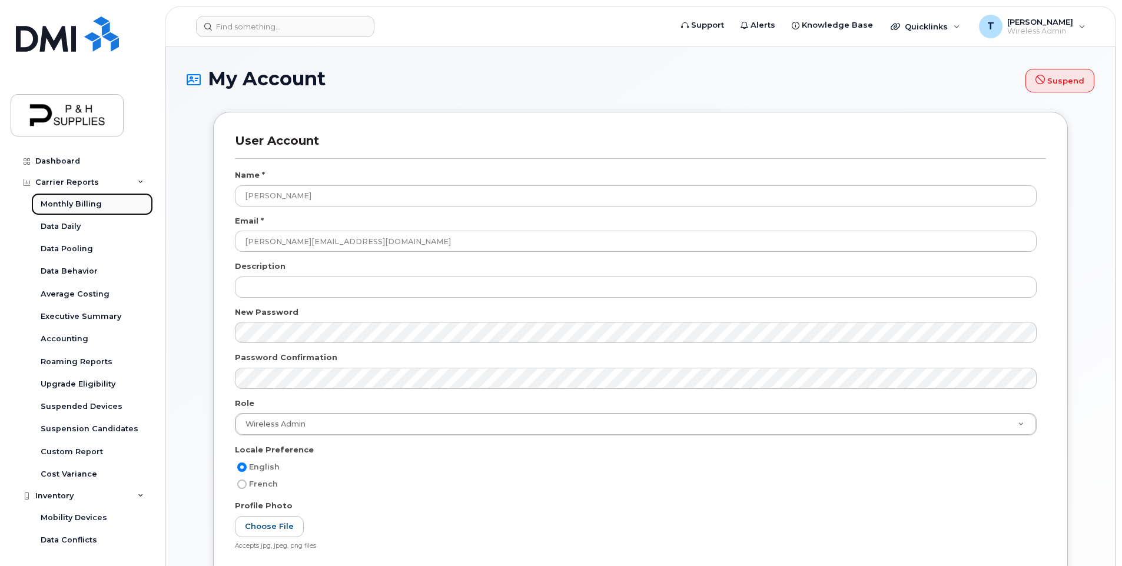
click at [85, 203] on div "Monthly Billing" at bounding box center [71, 204] width 61 height 11
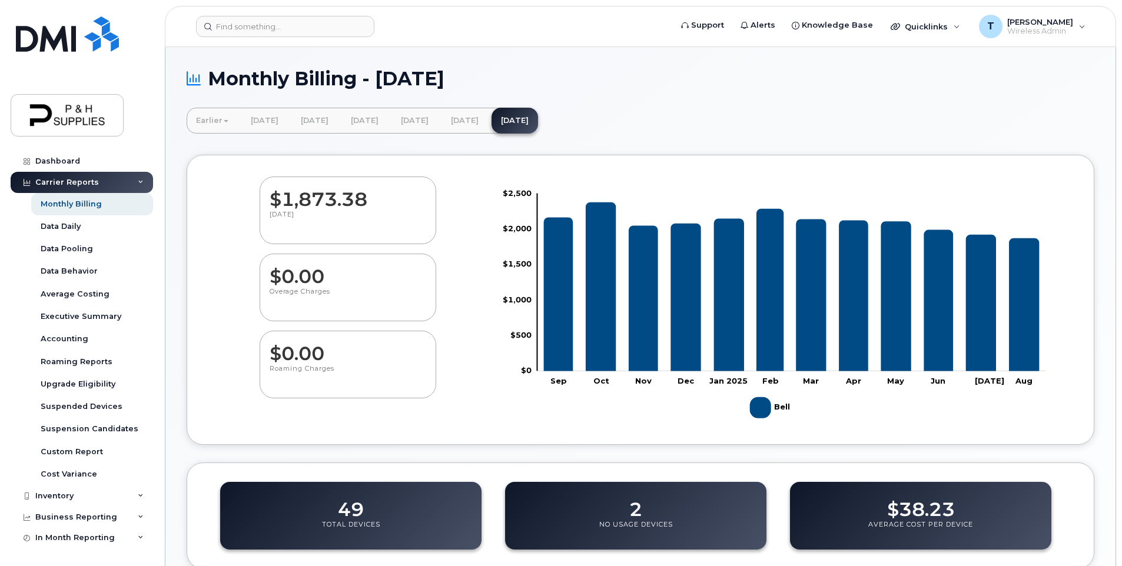
scroll to position [4, 0]
